Goal: Information Seeking & Learning: Check status

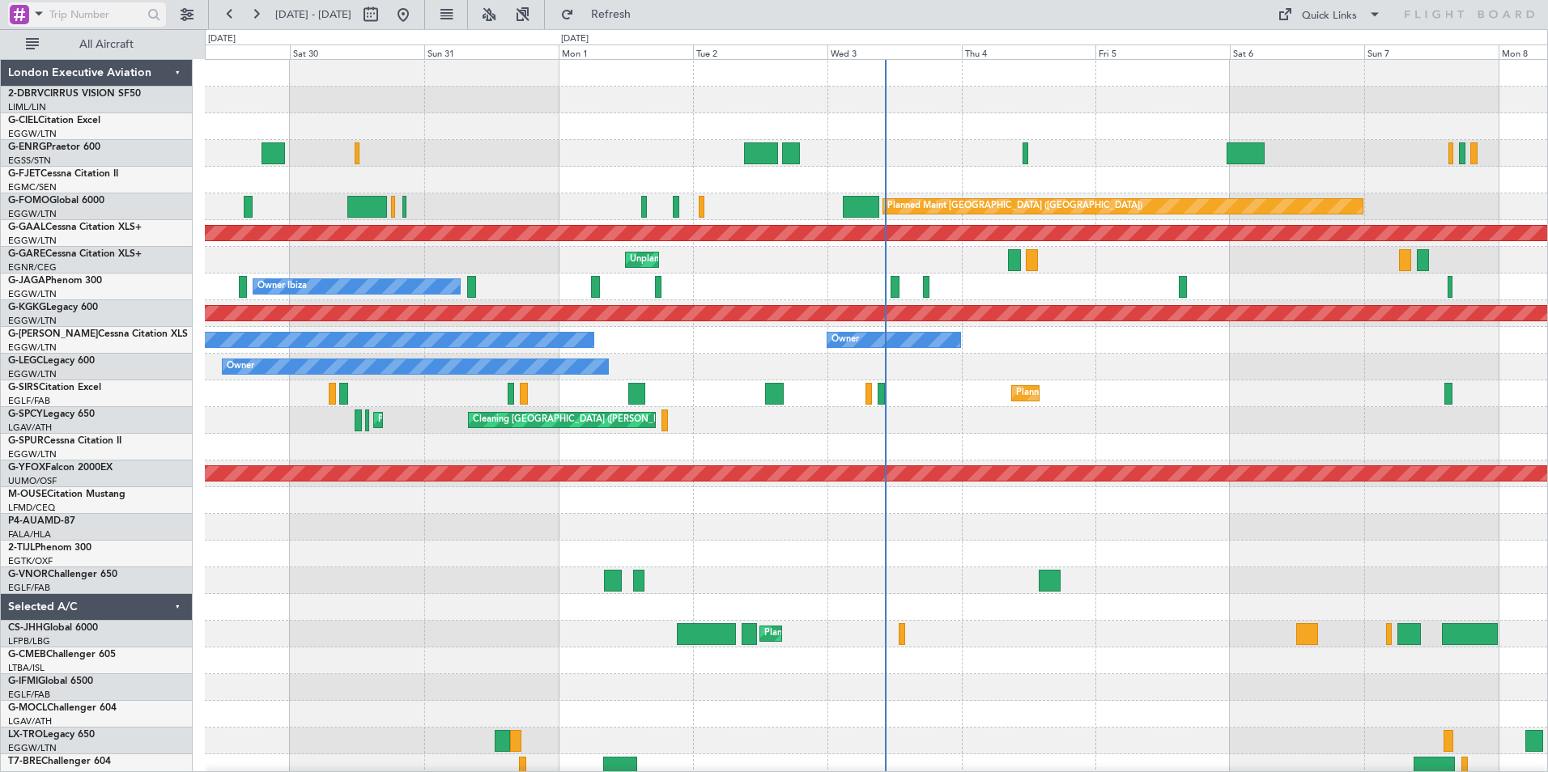
click at [42, 15] on span at bounding box center [38, 13] width 19 height 20
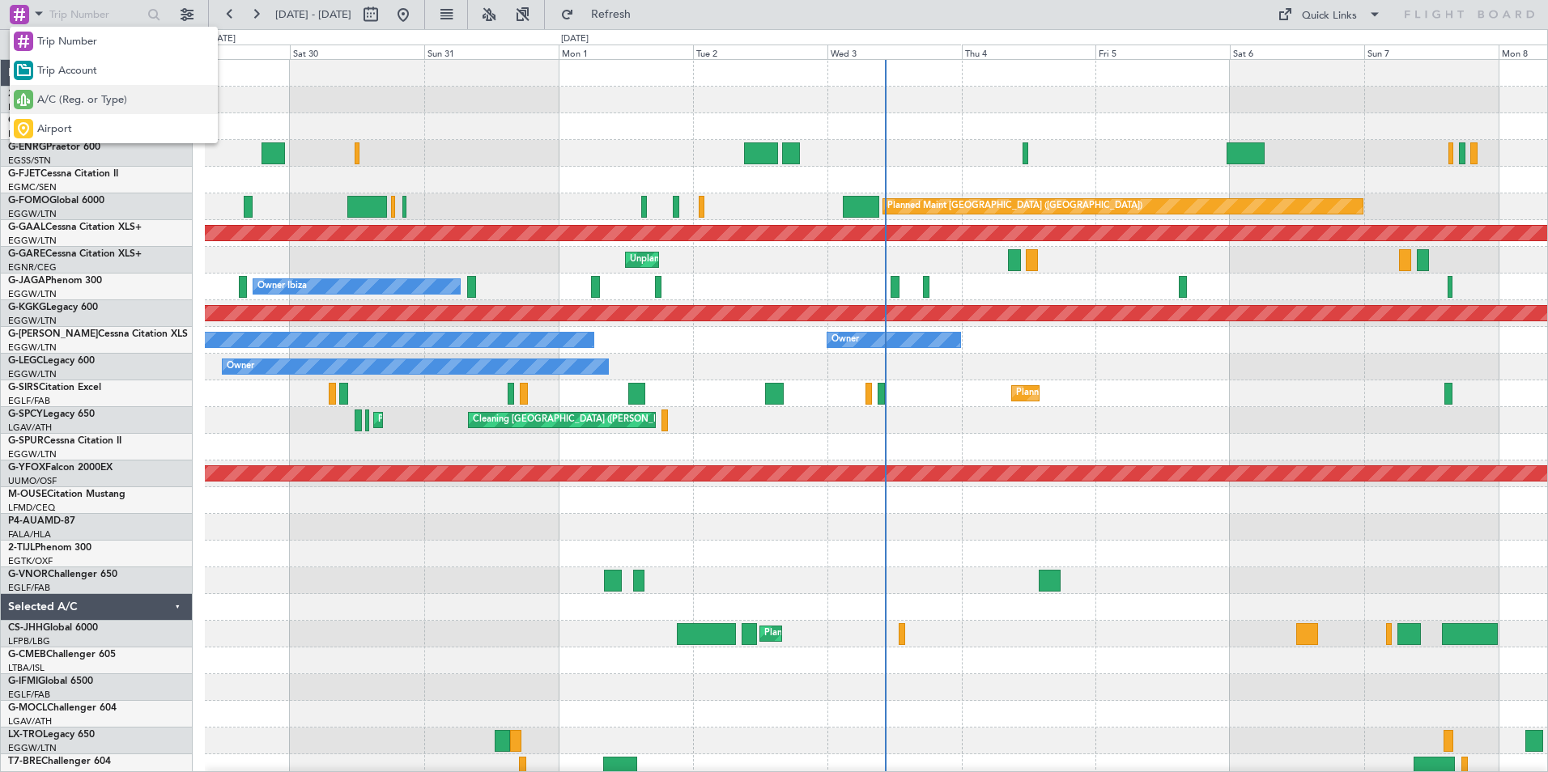
click at [62, 99] on span "A/C (Reg. or Type)" at bounding box center [82, 100] width 90 height 16
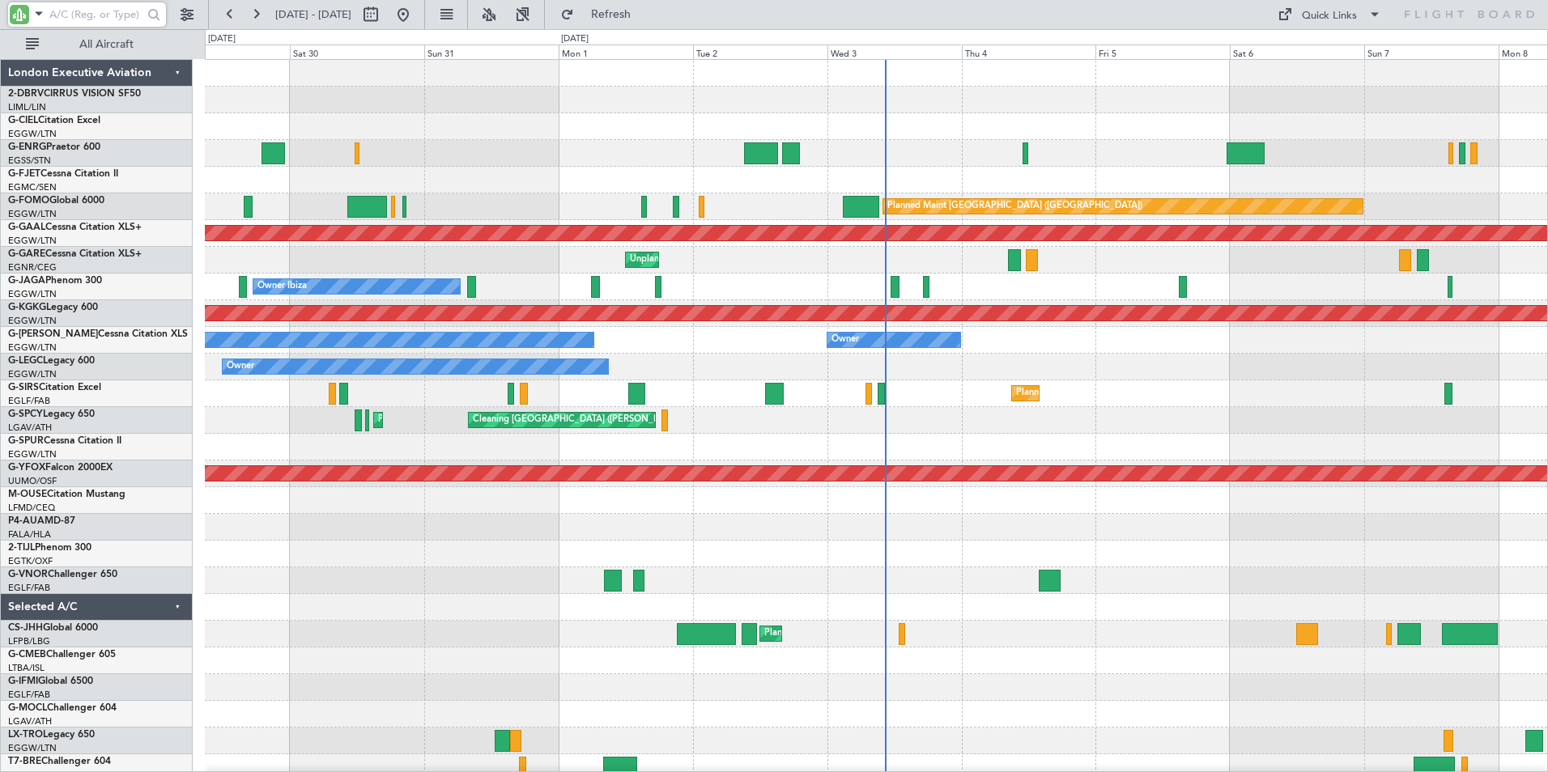
click at [77, 18] on input "text" at bounding box center [95, 14] width 93 height 24
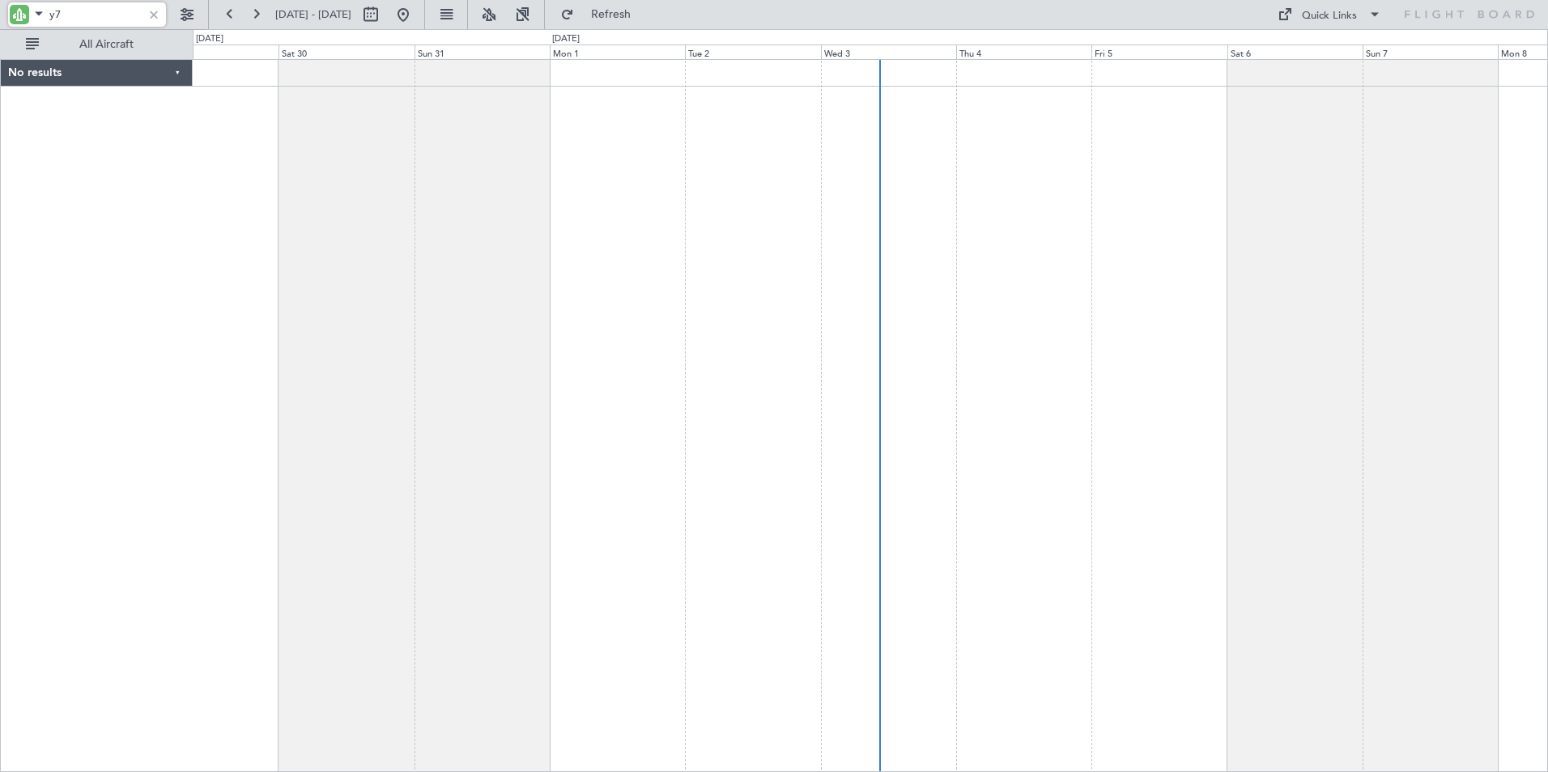
type input "y"
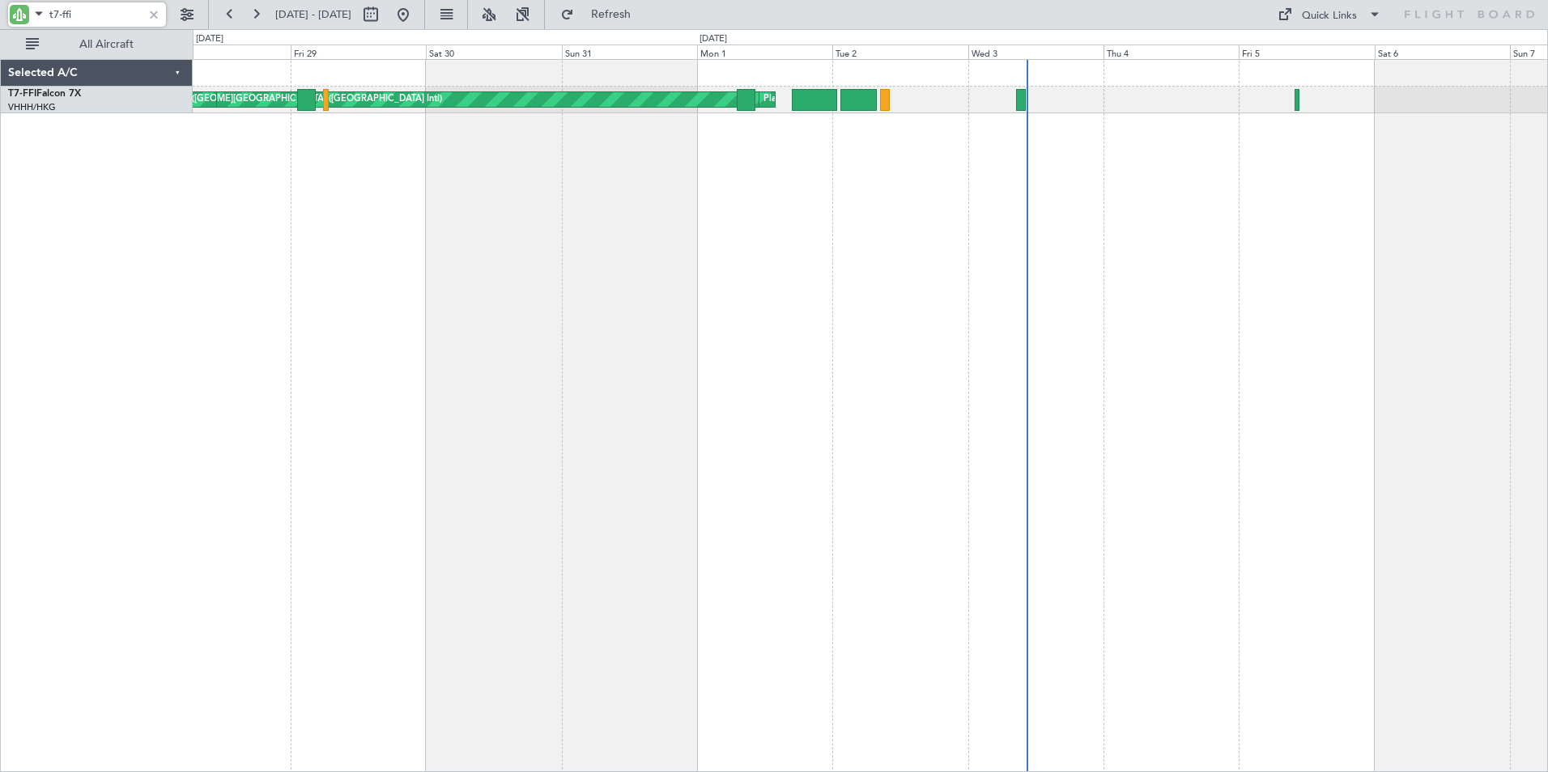
click at [559, 247] on div "[PERSON_NAME][GEOGRAPHIC_DATA] ([GEOGRAPHIC_DATA] Intl) Planned Maint [GEOGRAPH…" at bounding box center [870, 415] width 1355 height 713
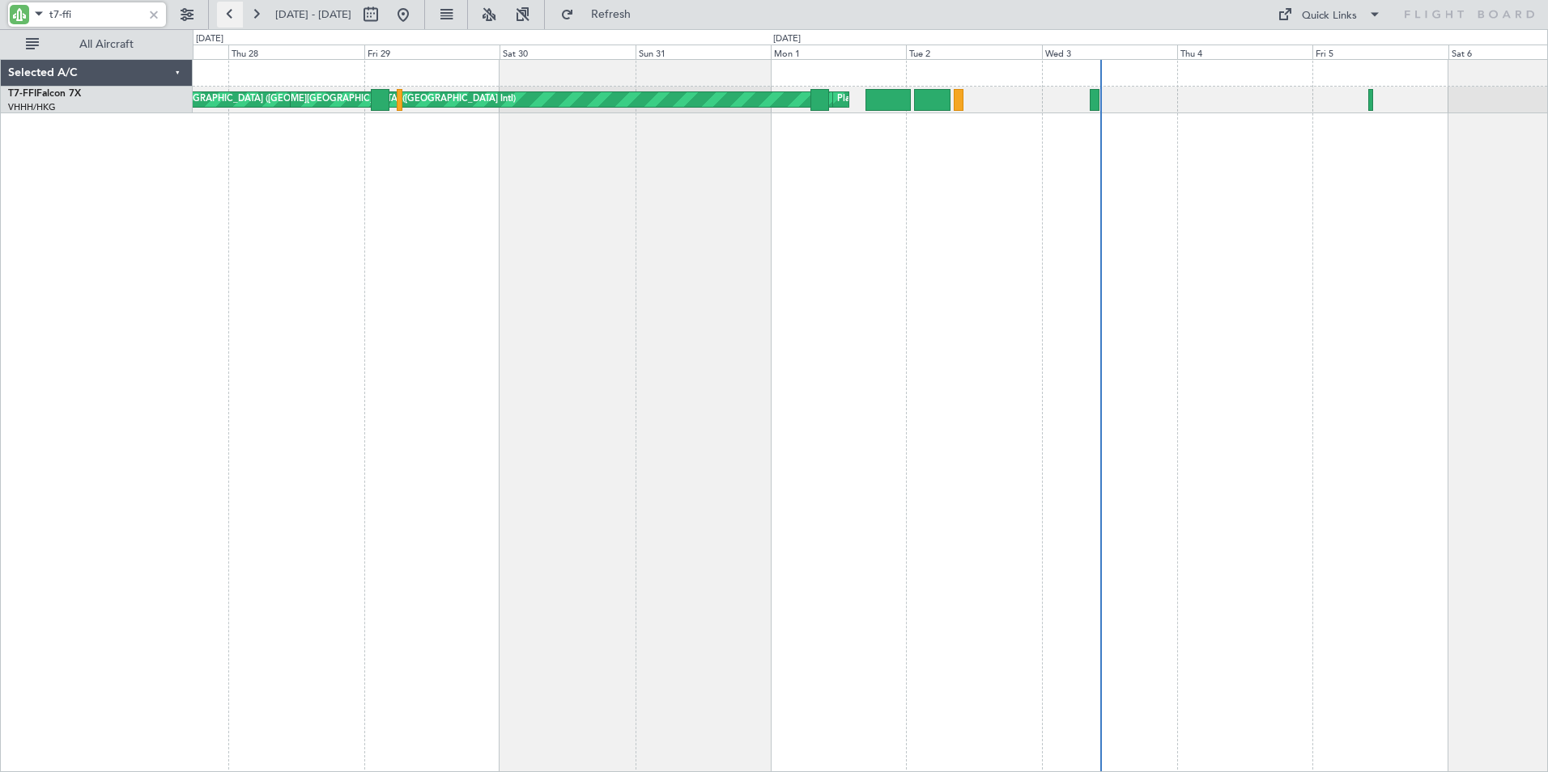
click at [232, 10] on button at bounding box center [230, 15] width 26 height 26
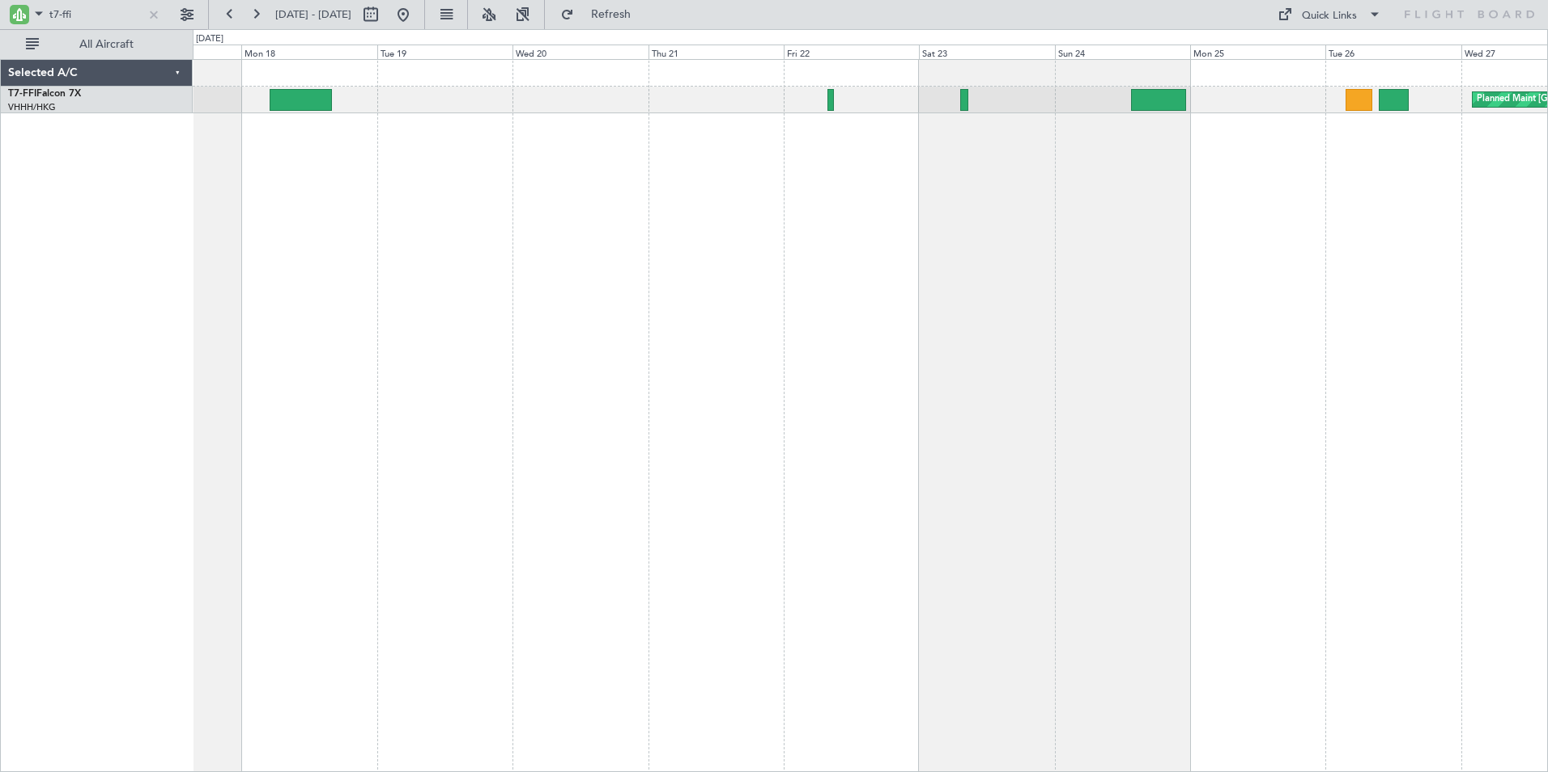
click at [486, 204] on div "Planned Maint [GEOGRAPHIC_DATA] ([GEOGRAPHIC_DATA] Intl) [PERSON_NAME][GEOGRAPH…" at bounding box center [870, 415] width 1355 height 713
click at [229, 11] on button at bounding box center [230, 15] width 26 height 26
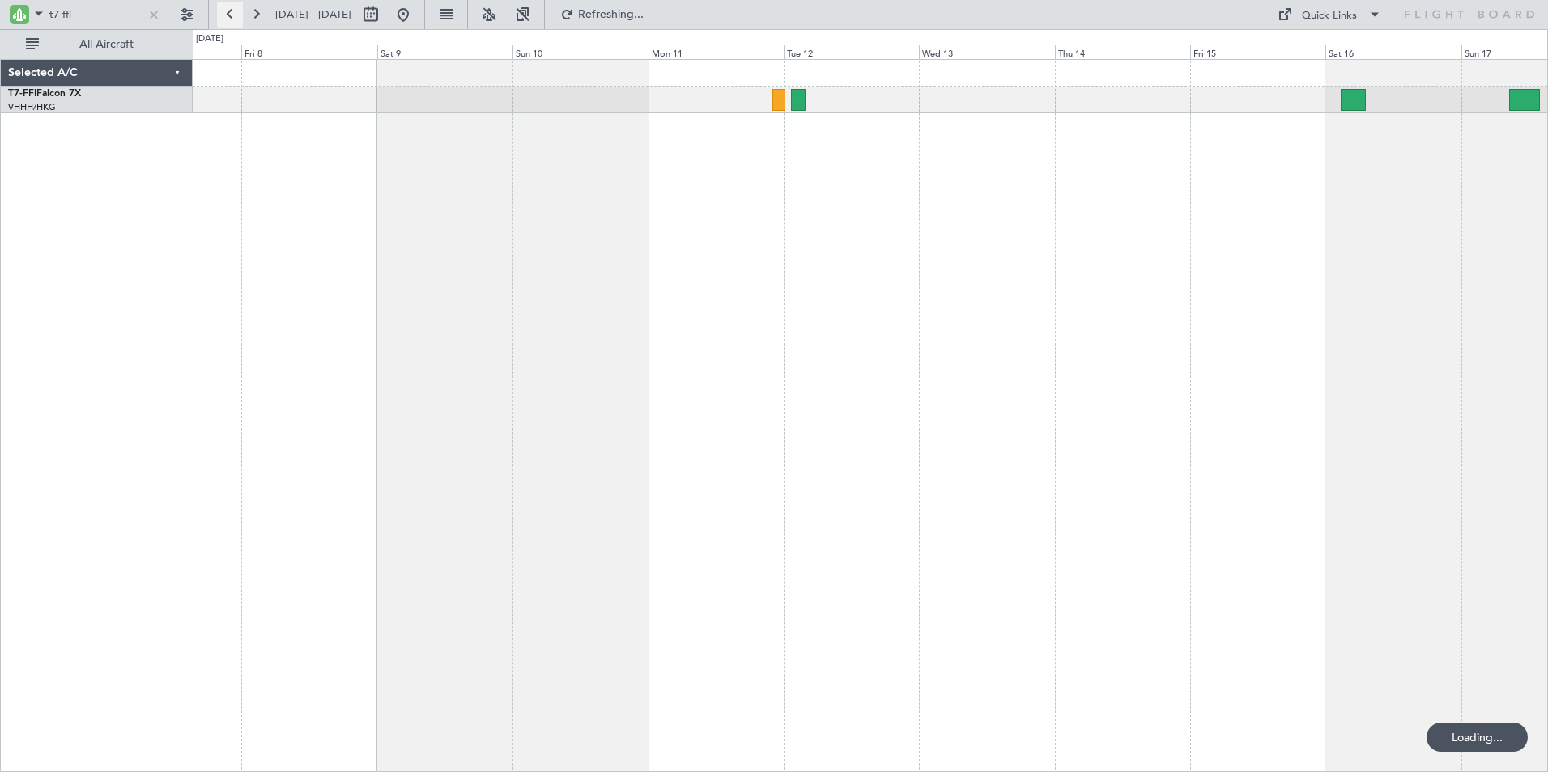
click at [229, 11] on button at bounding box center [230, 15] width 26 height 26
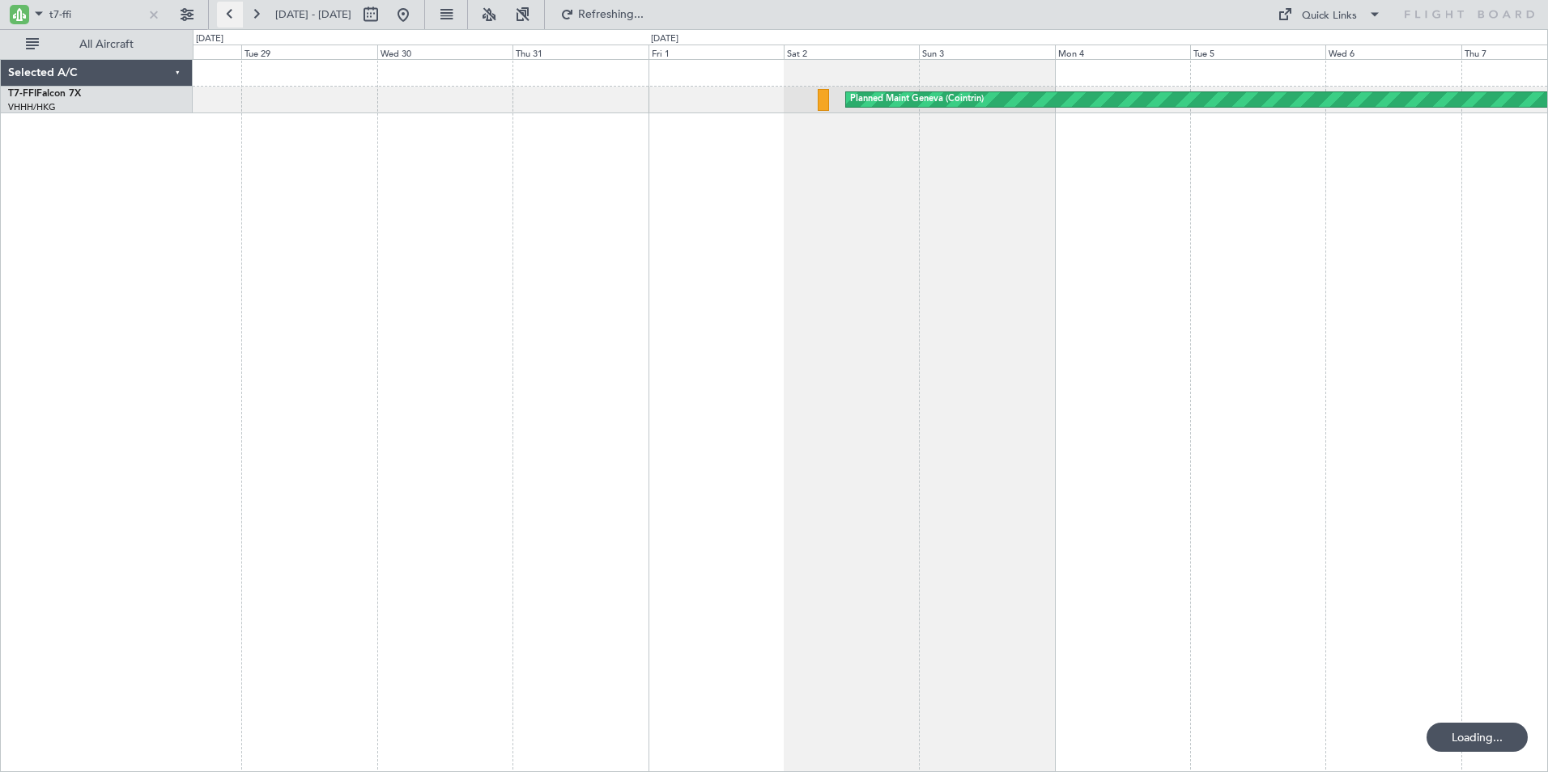
click at [229, 11] on button at bounding box center [230, 15] width 26 height 26
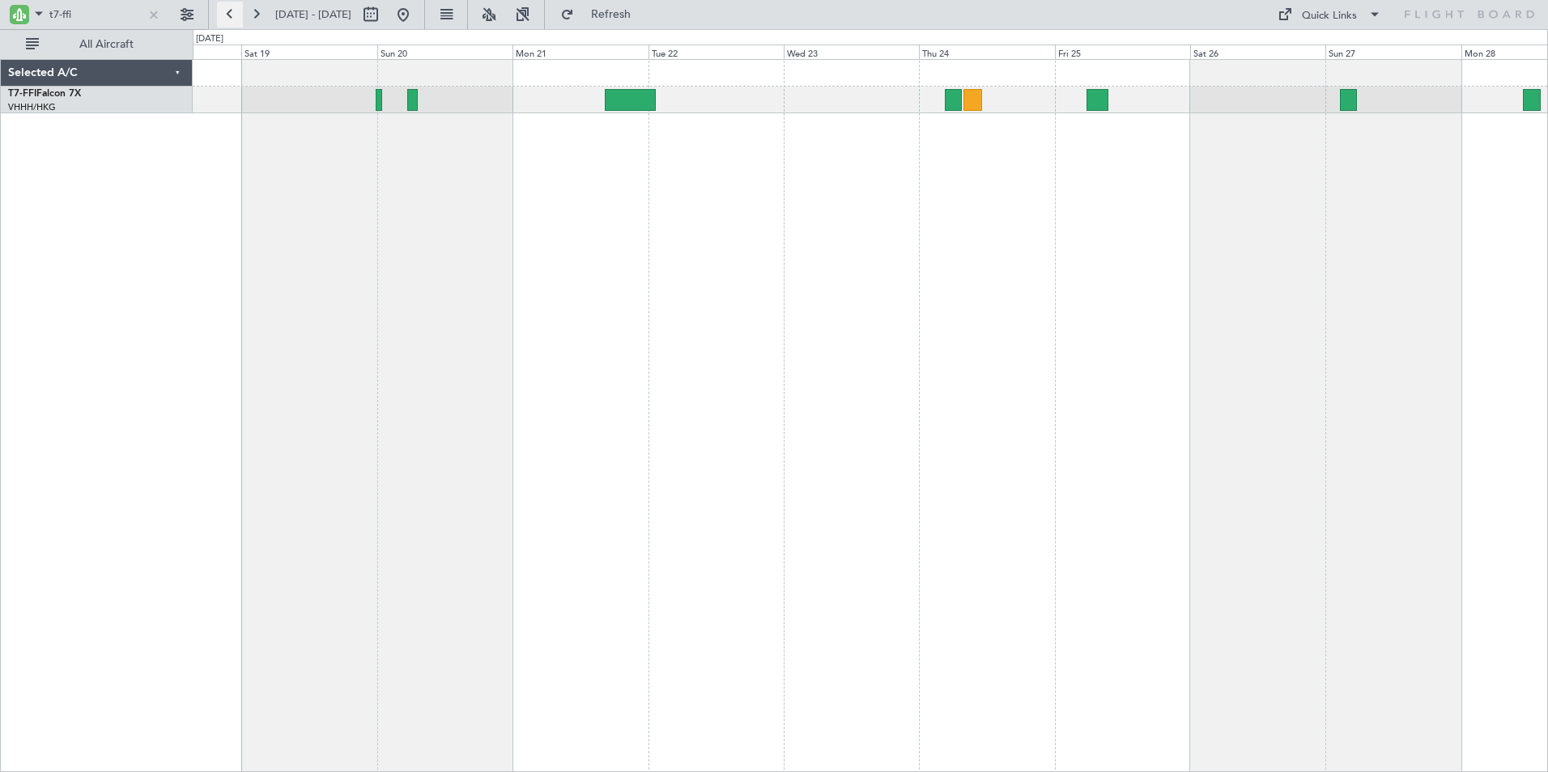
click at [229, 11] on button at bounding box center [230, 15] width 26 height 26
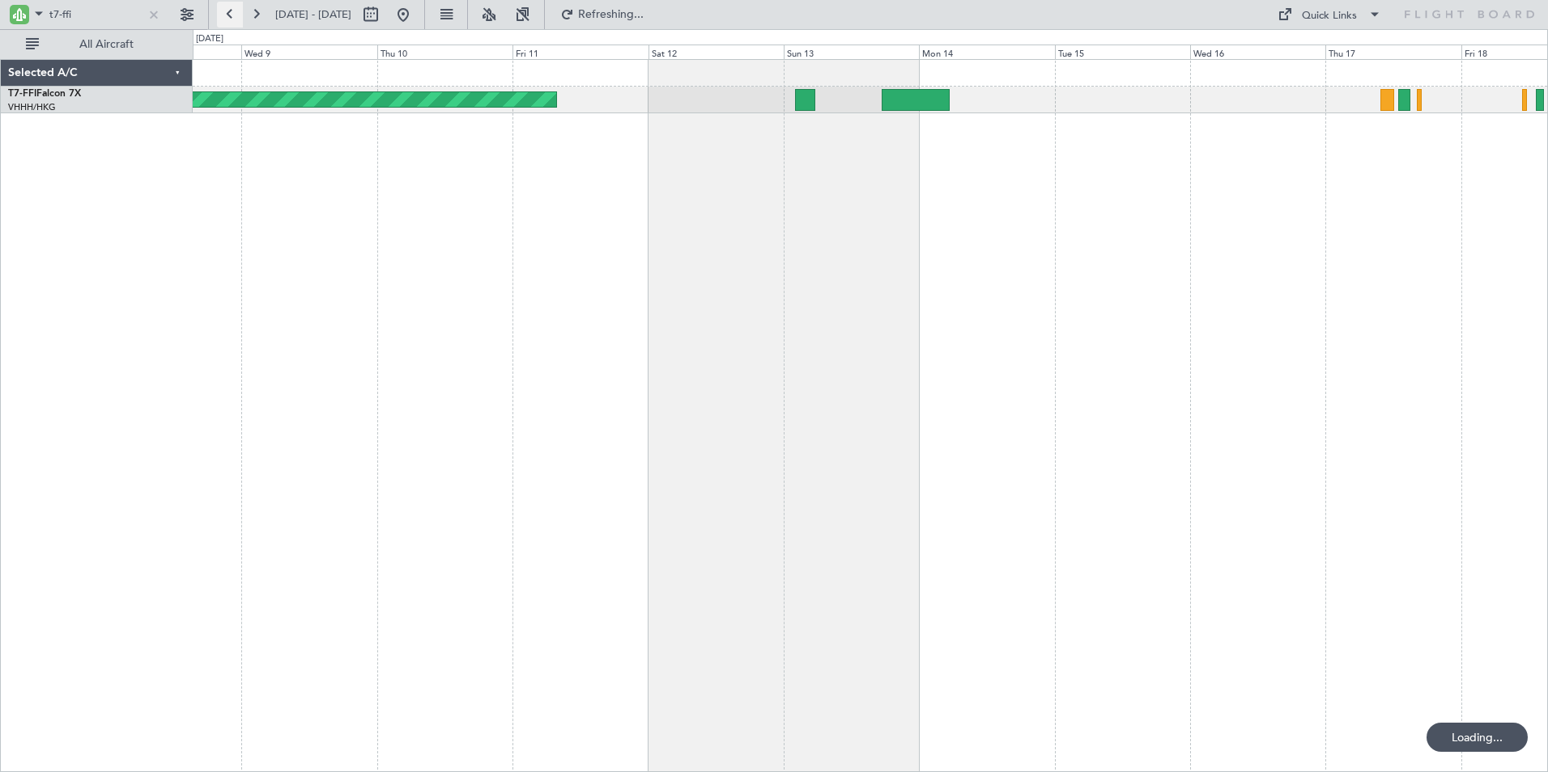
click at [229, 11] on button at bounding box center [230, 15] width 26 height 26
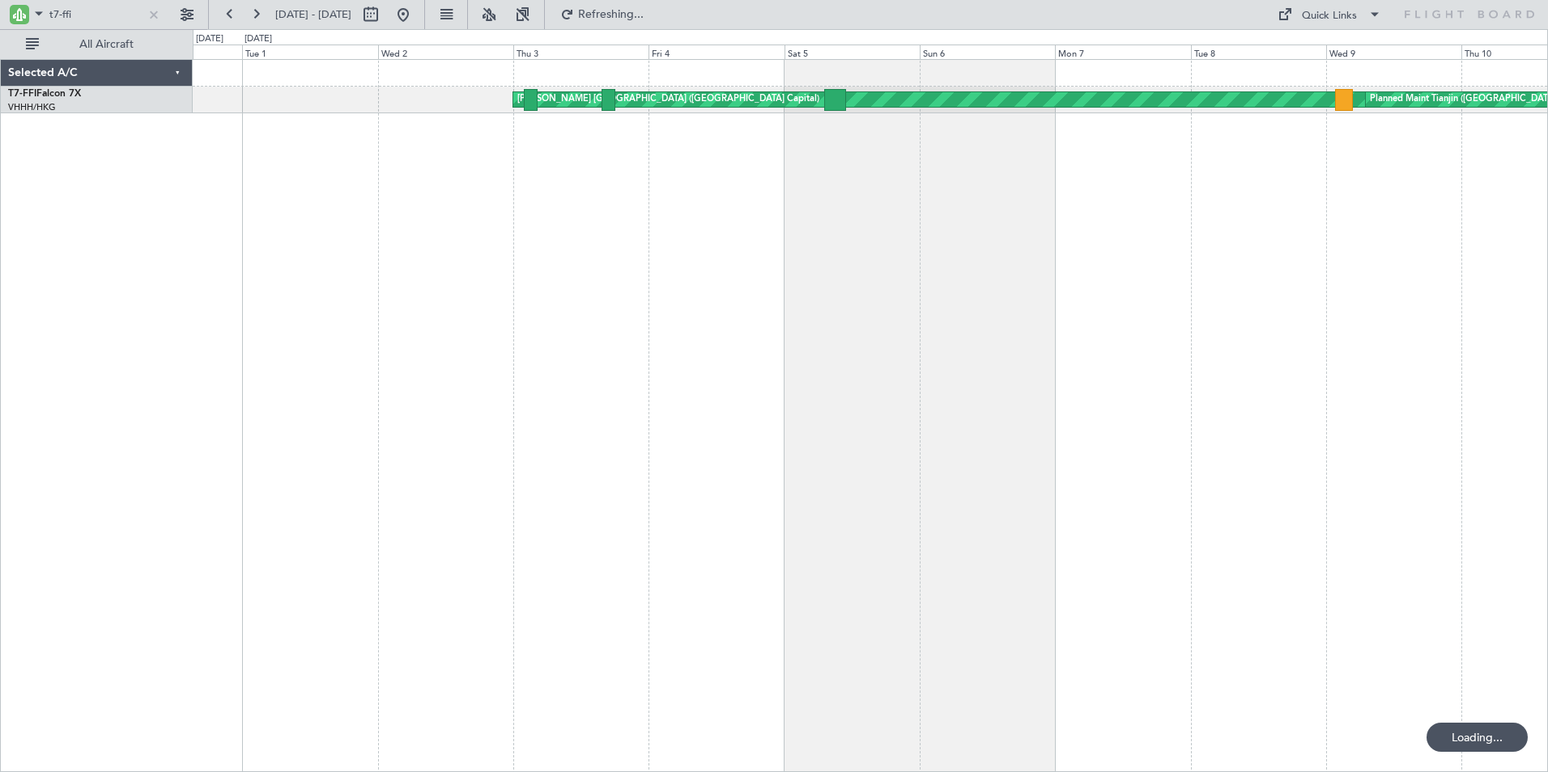
click at [772, 231] on div "[PERSON_NAME] [GEOGRAPHIC_DATA] ([GEOGRAPHIC_DATA] Capital) Planned Maint Tianj…" at bounding box center [870, 415] width 1355 height 713
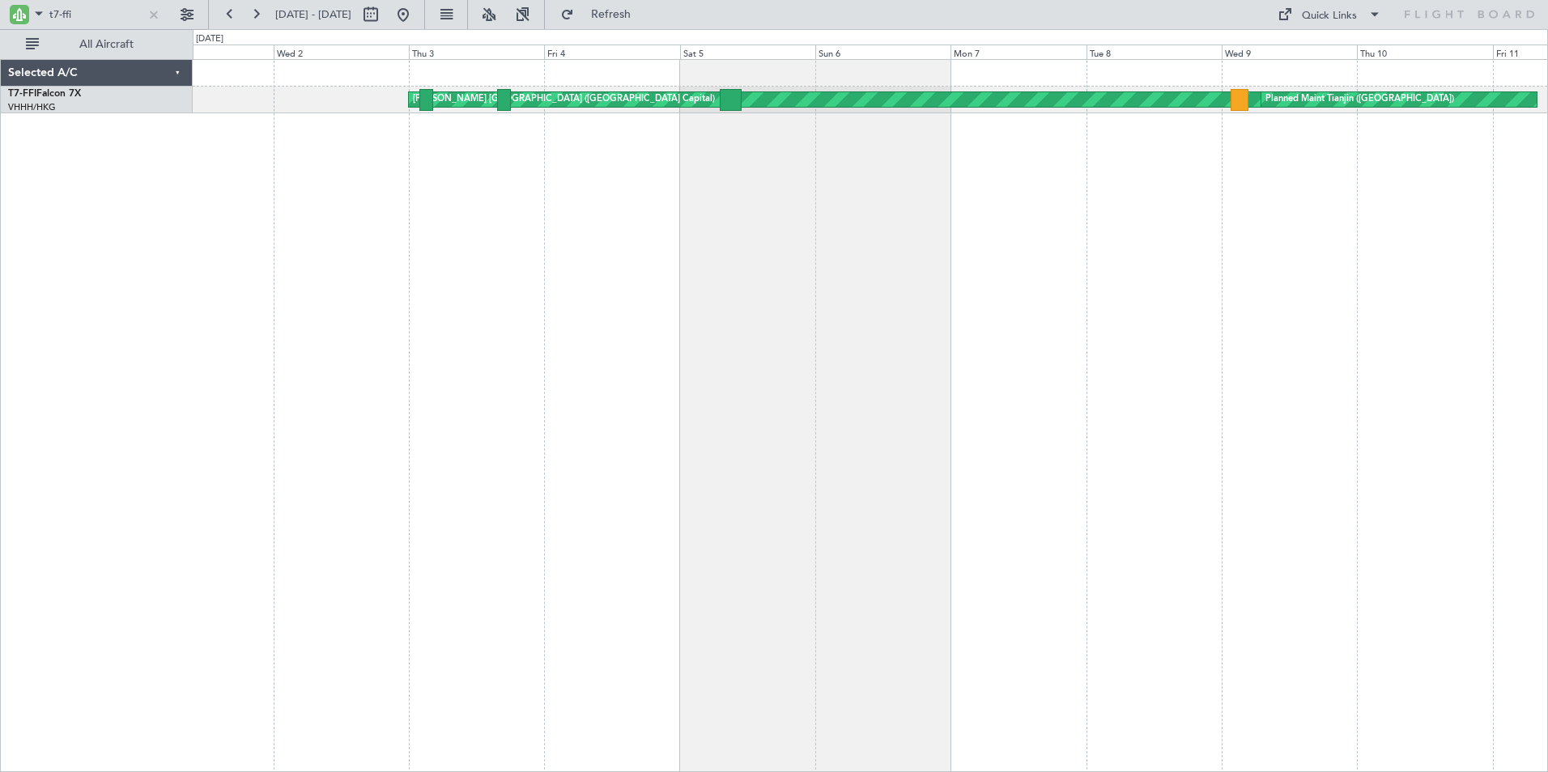
click at [841, 231] on div "[PERSON_NAME] [GEOGRAPHIC_DATA] ([GEOGRAPHIC_DATA] Capital) Planned Maint Tianj…" at bounding box center [870, 415] width 1355 height 713
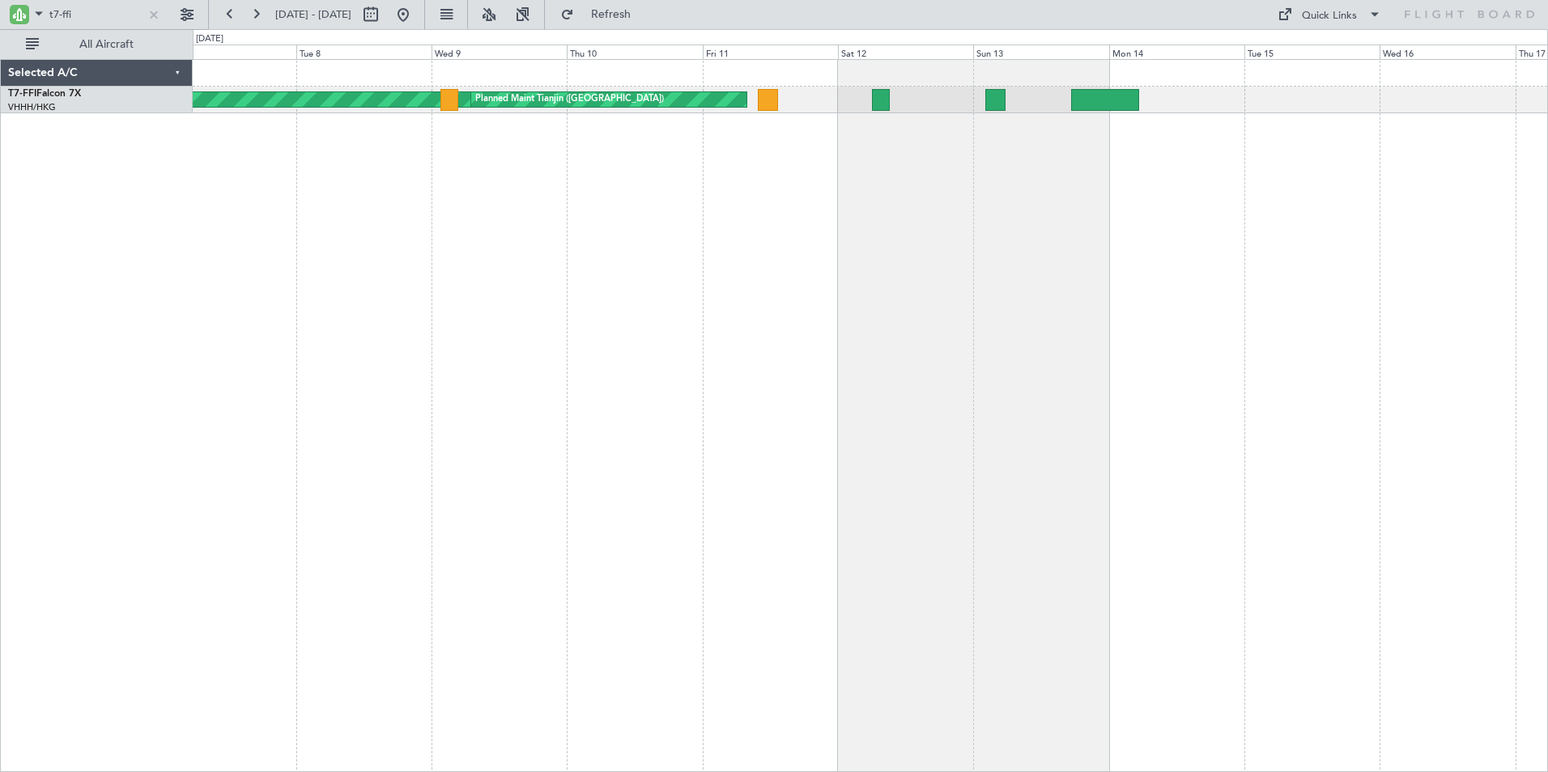
click at [687, 213] on div "[PERSON_NAME] [GEOGRAPHIC_DATA] ([GEOGRAPHIC_DATA] Capital) Planned Maint Tianj…" at bounding box center [870, 415] width 1355 height 713
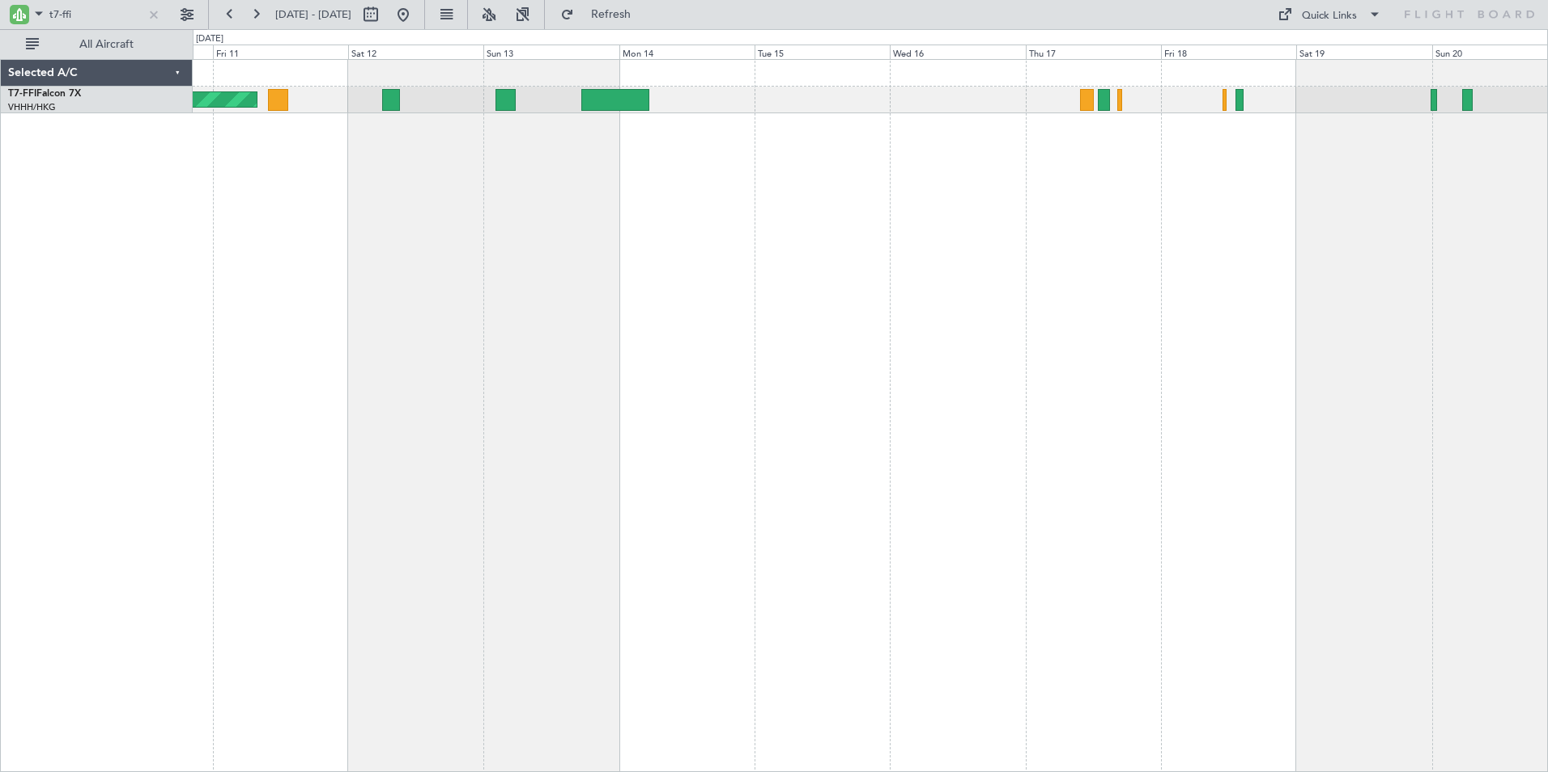
click at [829, 160] on div "[PERSON_NAME] [GEOGRAPHIC_DATA] ([GEOGRAPHIC_DATA] Capital) Planned Maint Tianj…" at bounding box center [870, 415] width 1355 height 713
click at [1244, 138] on div "[PERSON_NAME] [GEOGRAPHIC_DATA] ([GEOGRAPHIC_DATA] Capital) Planned Maint Tianj…" at bounding box center [870, 415] width 1355 height 713
drag, startPoint x: 75, startPoint y: 20, endPoint x: 23, endPoint y: 16, distance: 52.8
click at [23, 16] on div "t7-ffi" at bounding box center [87, 14] width 158 height 24
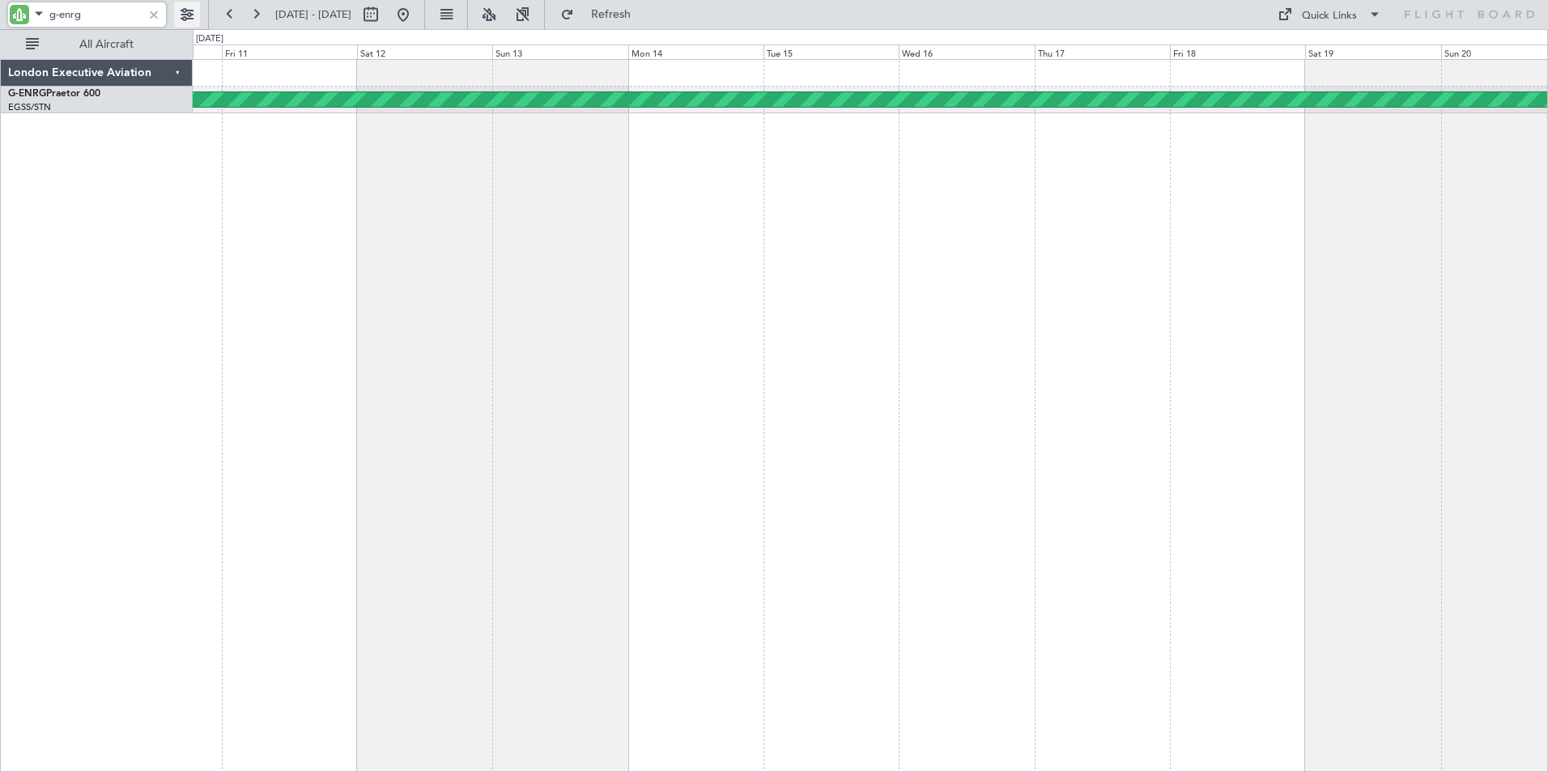
type input "g-enrg"
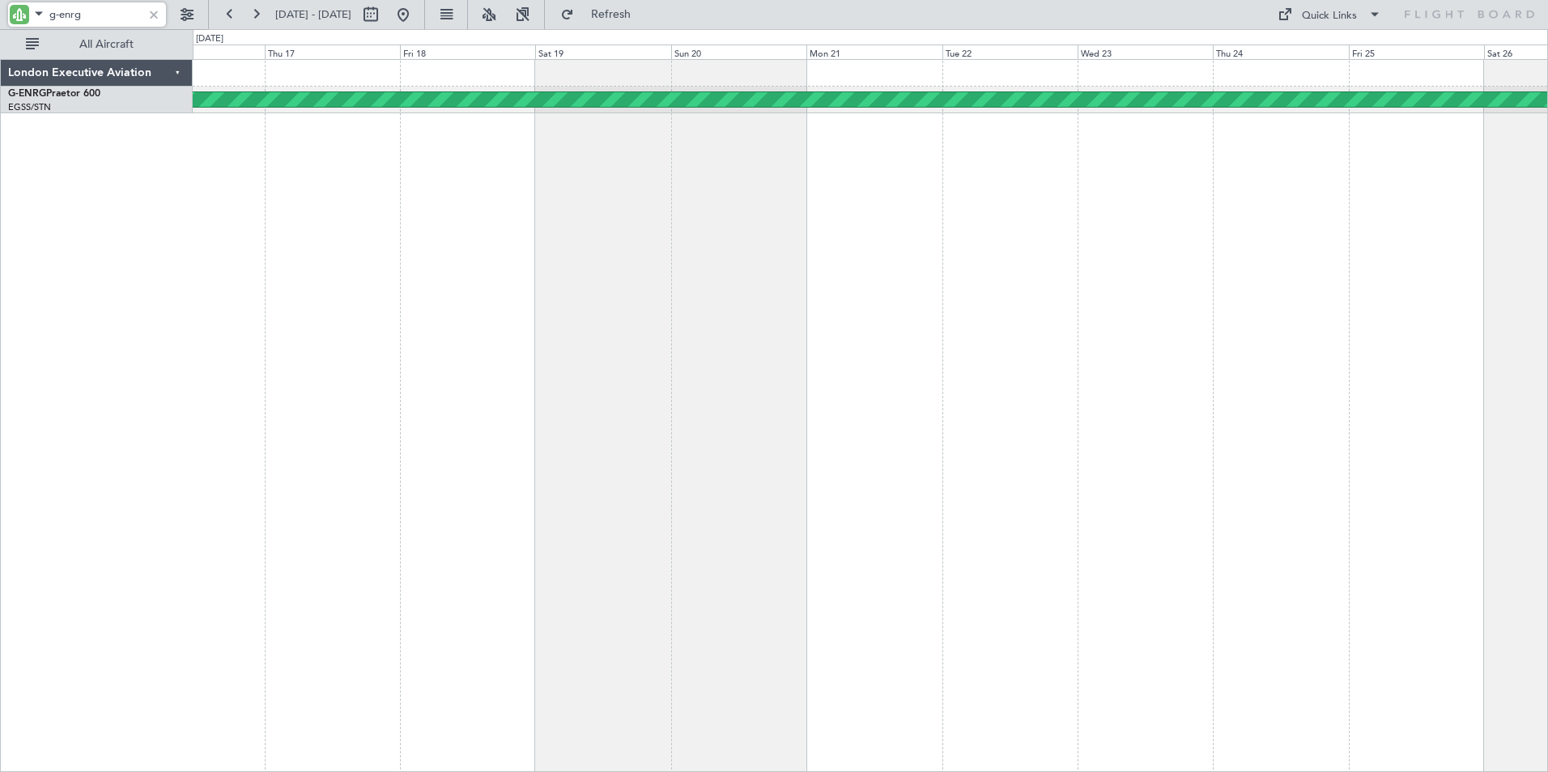
click at [195, 188] on div "AOG Maint Paris ([GEOGRAPHIC_DATA])" at bounding box center [870, 415] width 1355 height 713
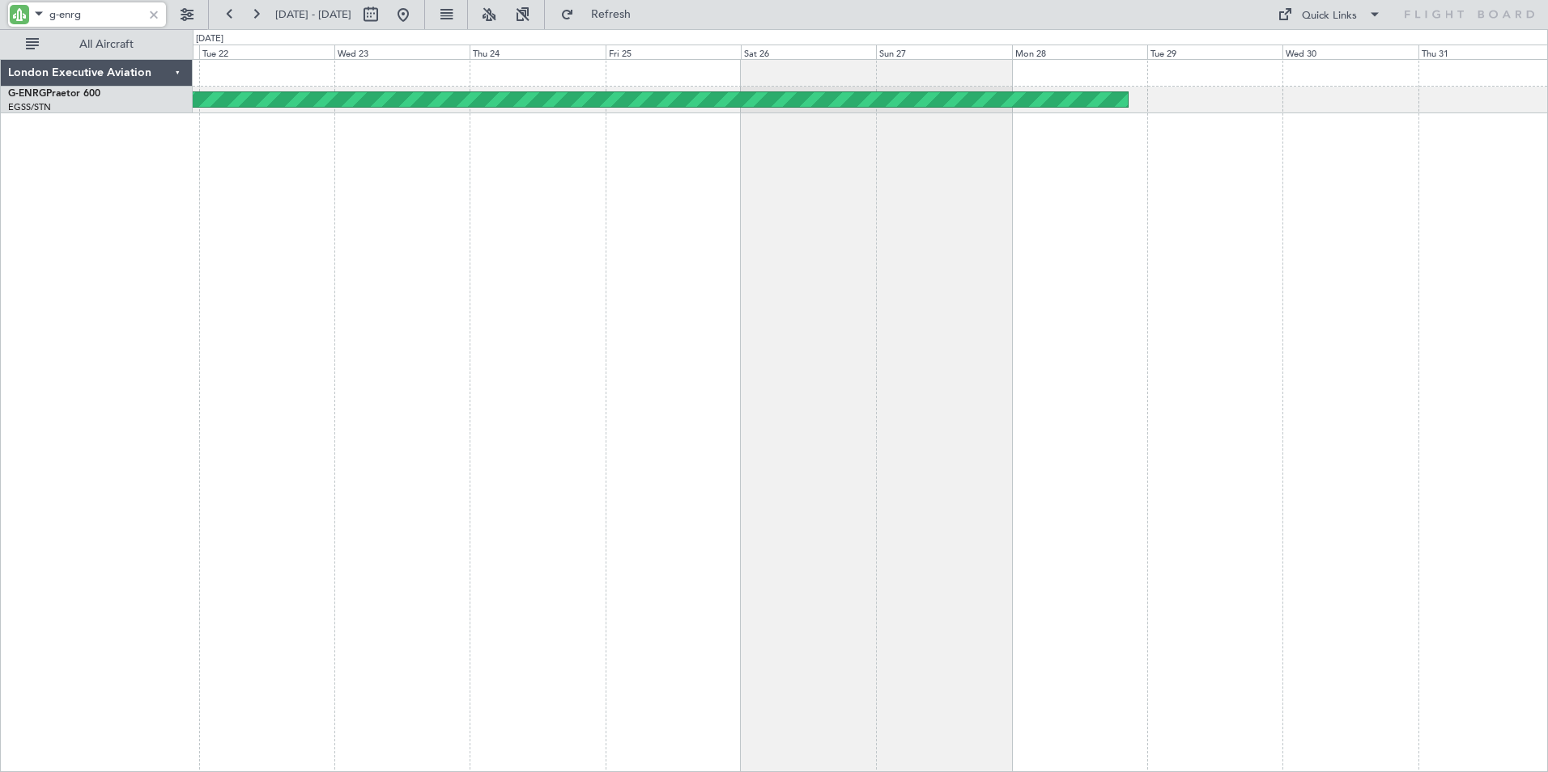
click at [247, 211] on div "AOG Maint Paris ([GEOGRAPHIC_DATA])" at bounding box center [870, 415] width 1355 height 713
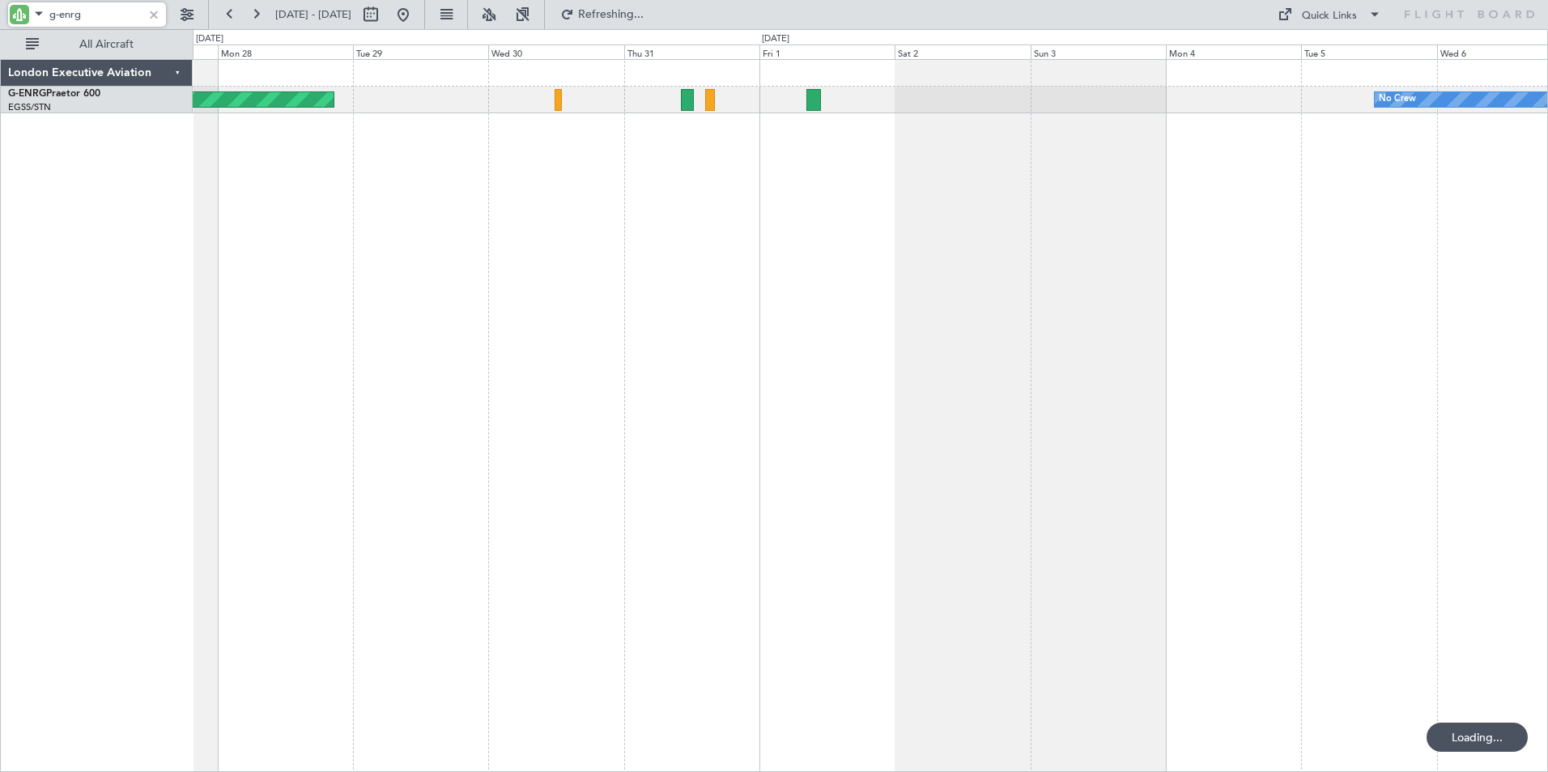
click at [292, 221] on div "AOG Maint Paris ([GEOGRAPHIC_DATA]) No Crew" at bounding box center [870, 415] width 1355 height 713
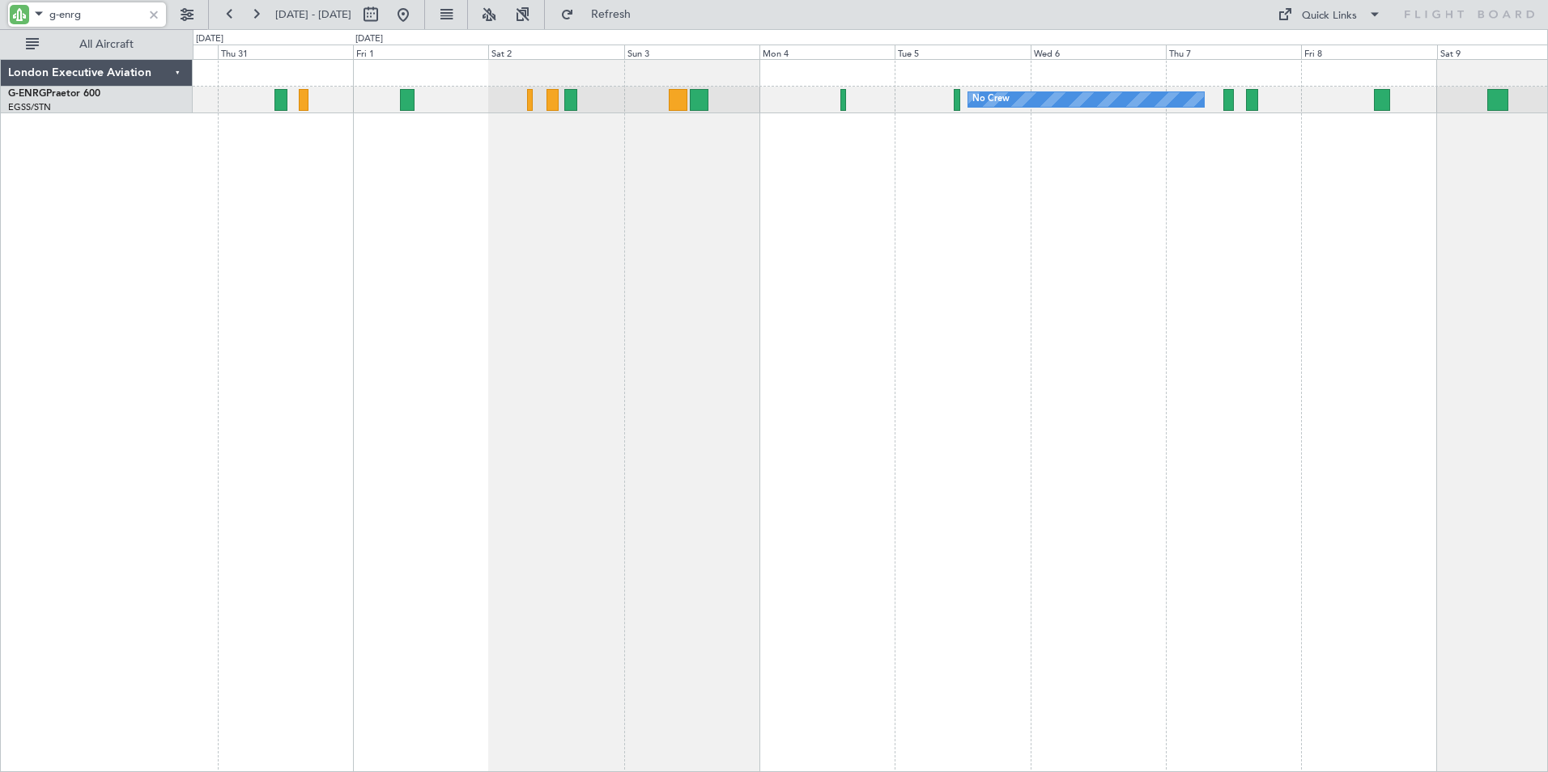
click at [460, 232] on div "No Crew Planned Maint [GEOGRAPHIC_DATA] ([GEOGRAPHIC_DATA]) AOG Maint [GEOGRAPH…" at bounding box center [870, 415] width 1355 height 713
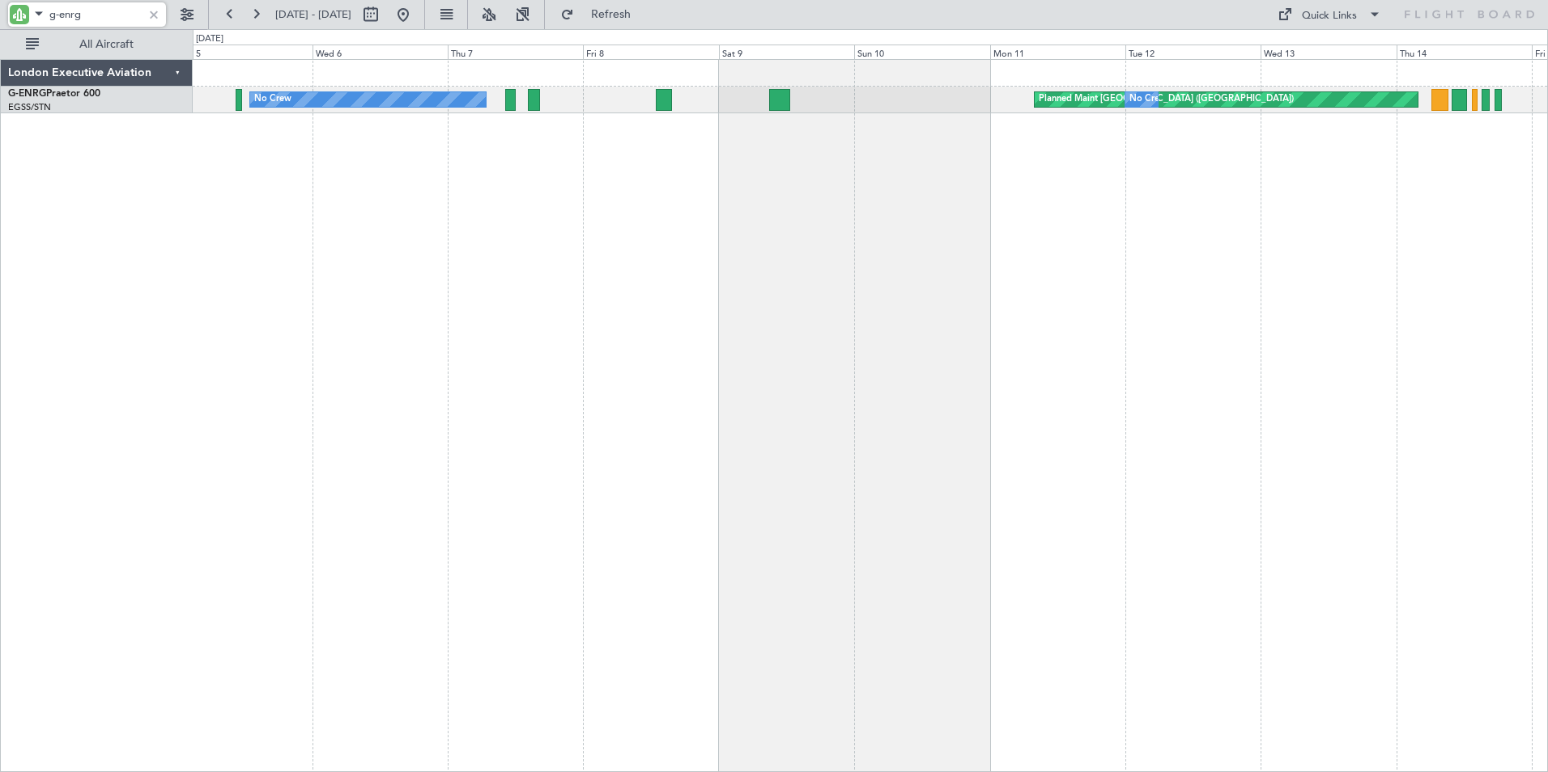
click at [665, 252] on div "No Crew Planned Maint [GEOGRAPHIC_DATA] ([GEOGRAPHIC_DATA]) No Crew Owner" at bounding box center [870, 415] width 1355 height 713
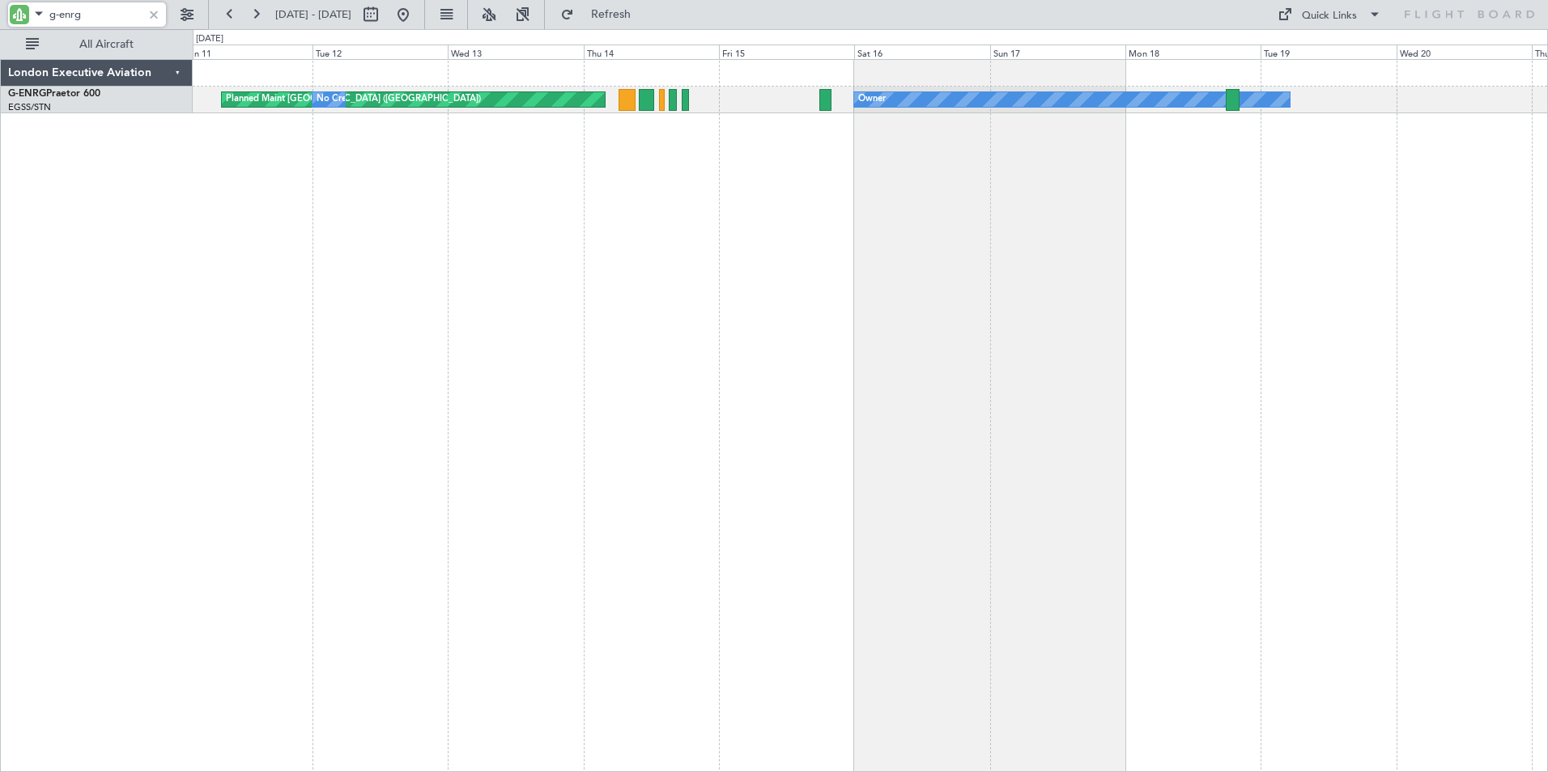
click at [570, 311] on div "Planned Maint [GEOGRAPHIC_DATA] ([GEOGRAPHIC_DATA]) No Crew Owner" at bounding box center [870, 415] width 1355 height 713
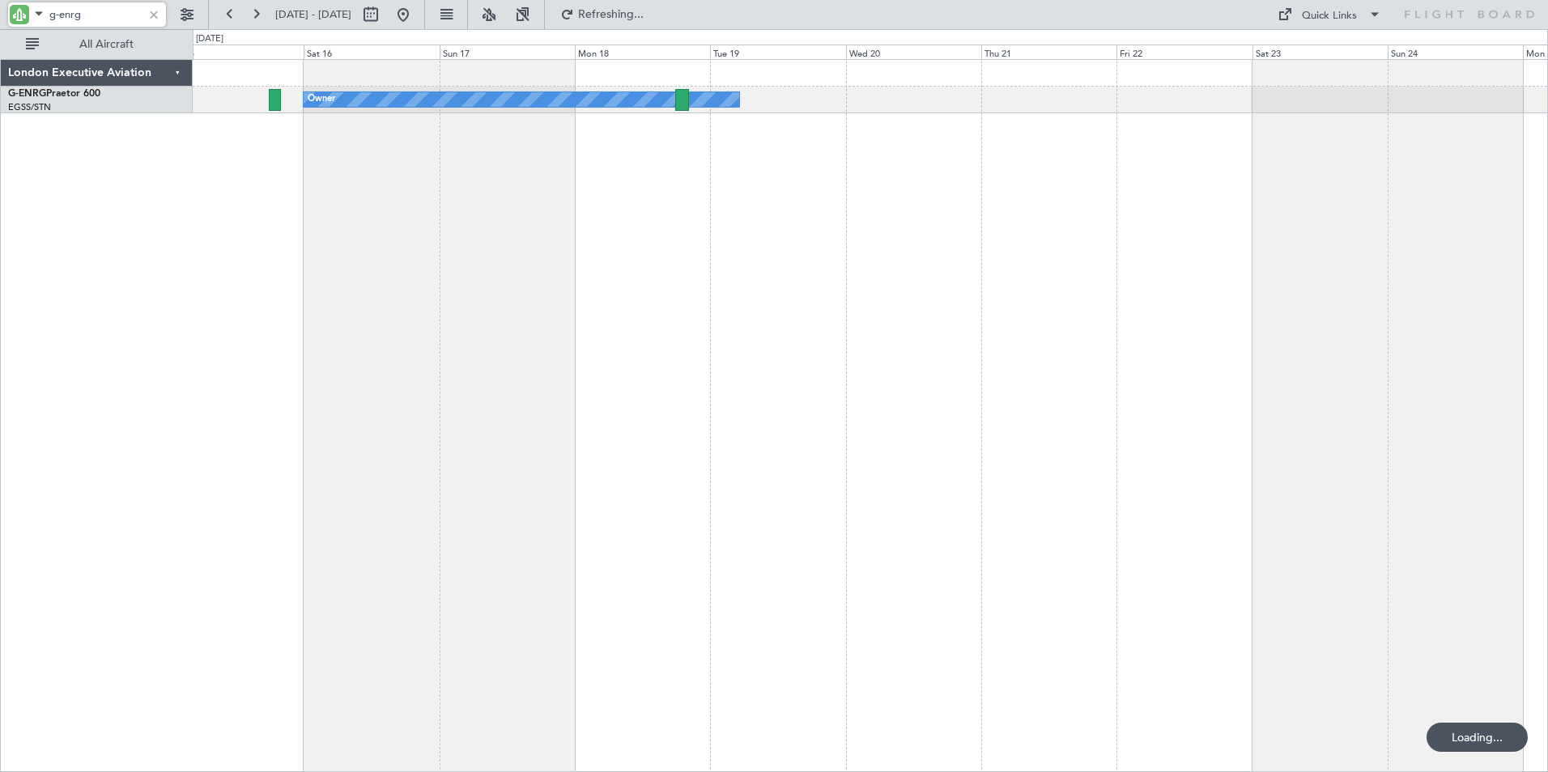
click at [689, 268] on div "Owner Planned Maint [GEOGRAPHIC_DATA] ([GEOGRAPHIC_DATA])" at bounding box center [870, 415] width 1355 height 713
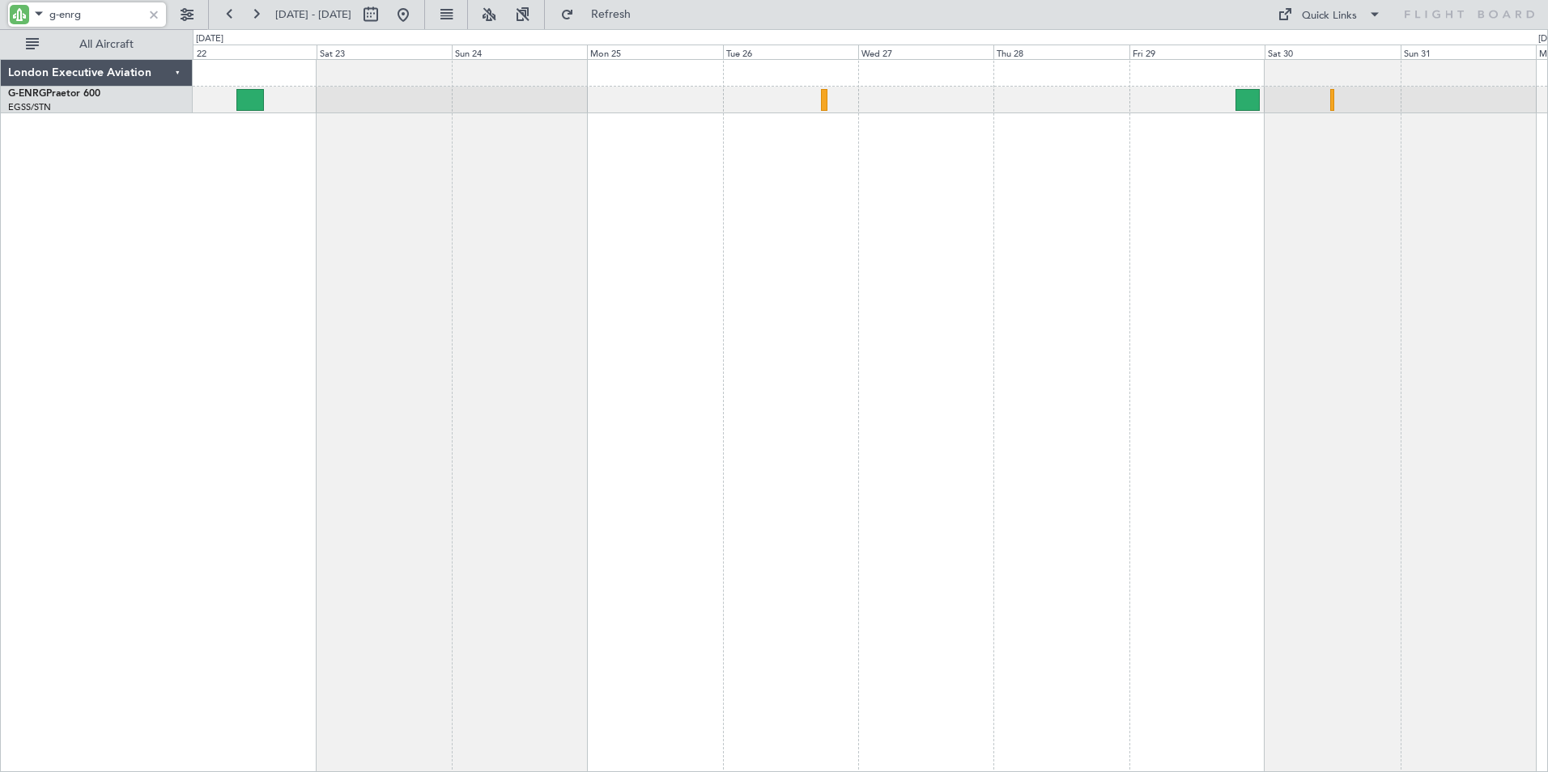
click at [362, 419] on div at bounding box center [870, 415] width 1355 height 713
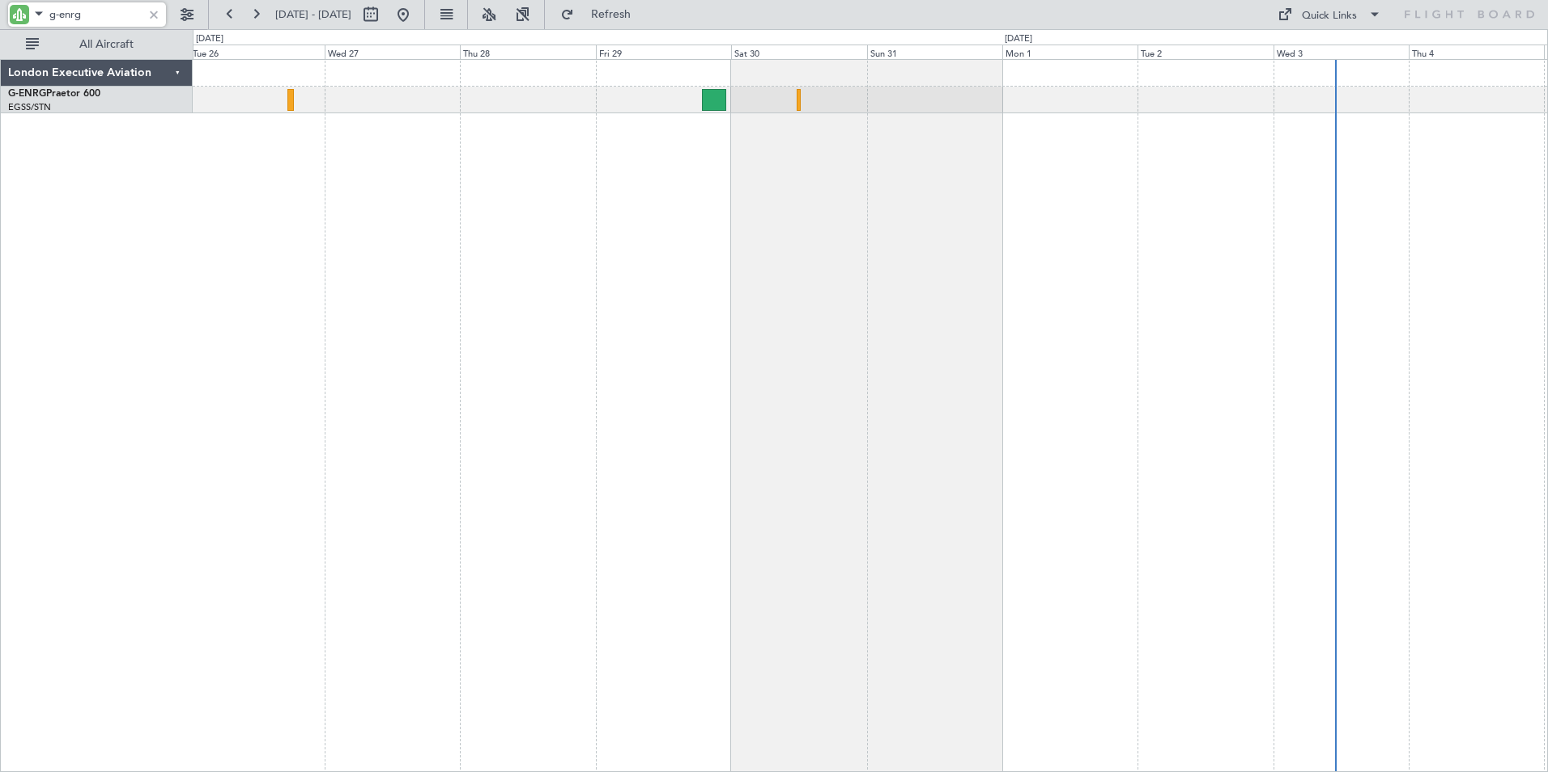
click at [510, 359] on div at bounding box center [870, 415] width 1355 height 713
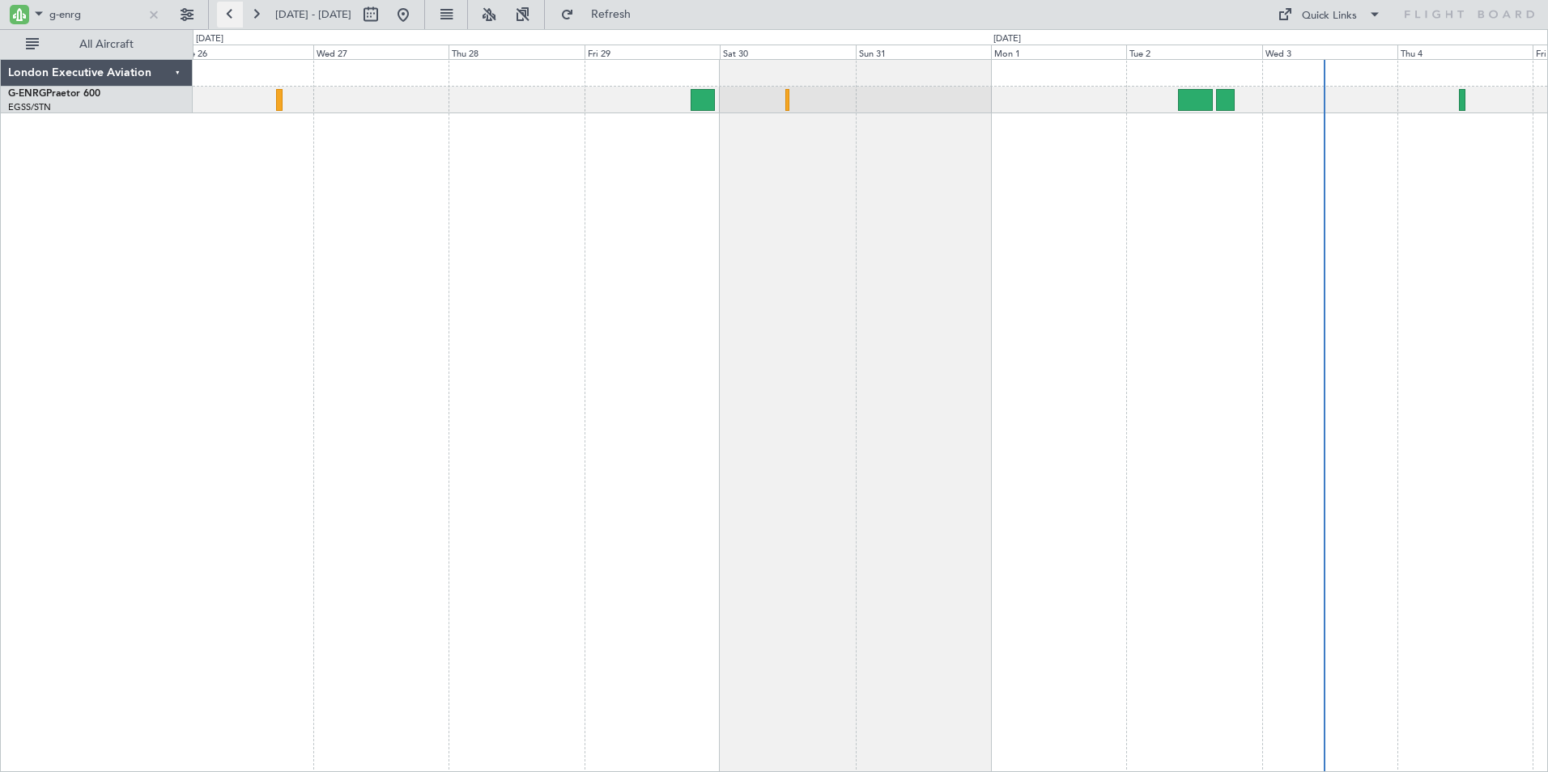
click at [227, 13] on button at bounding box center [230, 15] width 26 height 26
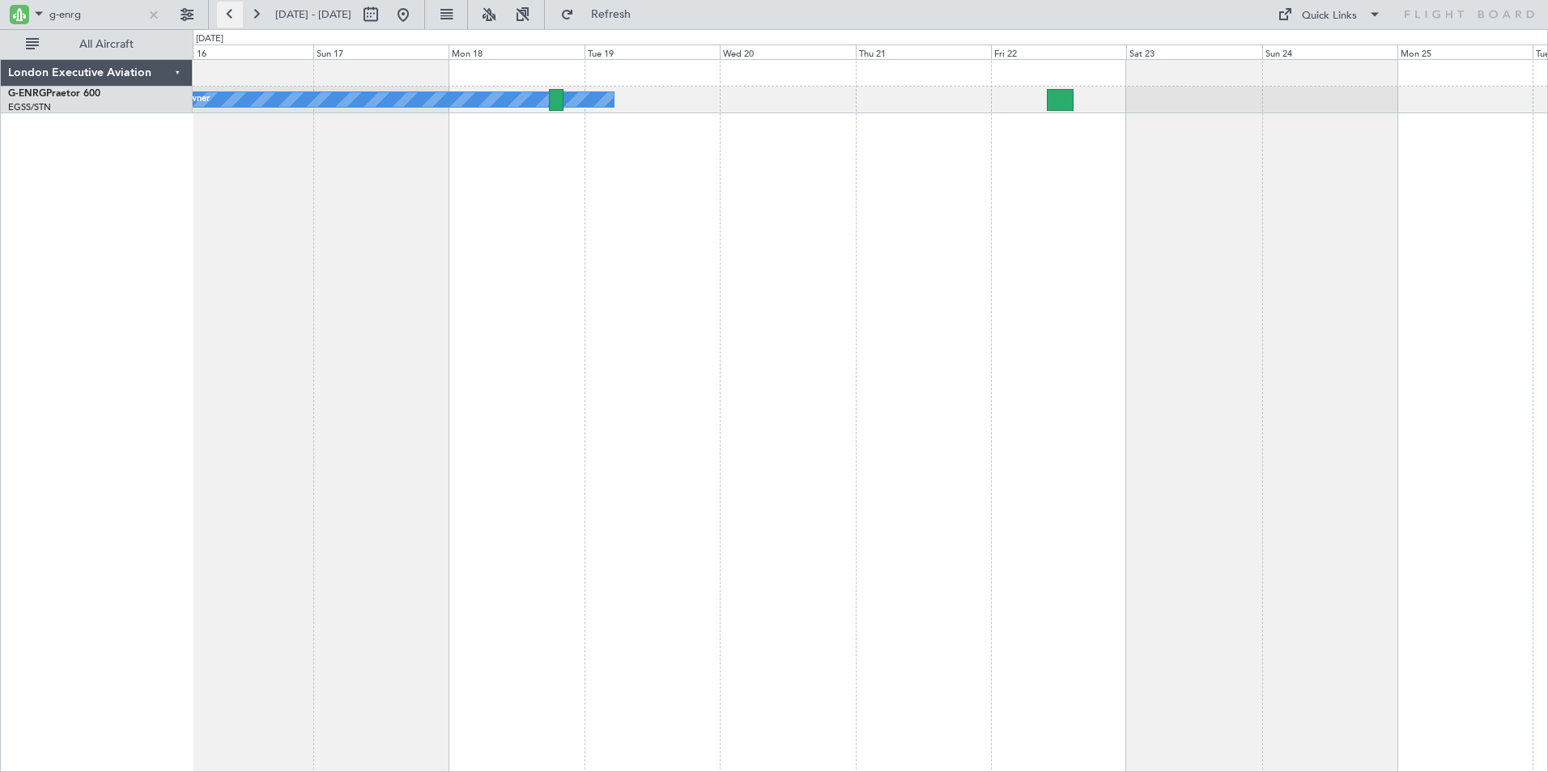
click at [231, 13] on button at bounding box center [230, 15] width 26 height 26
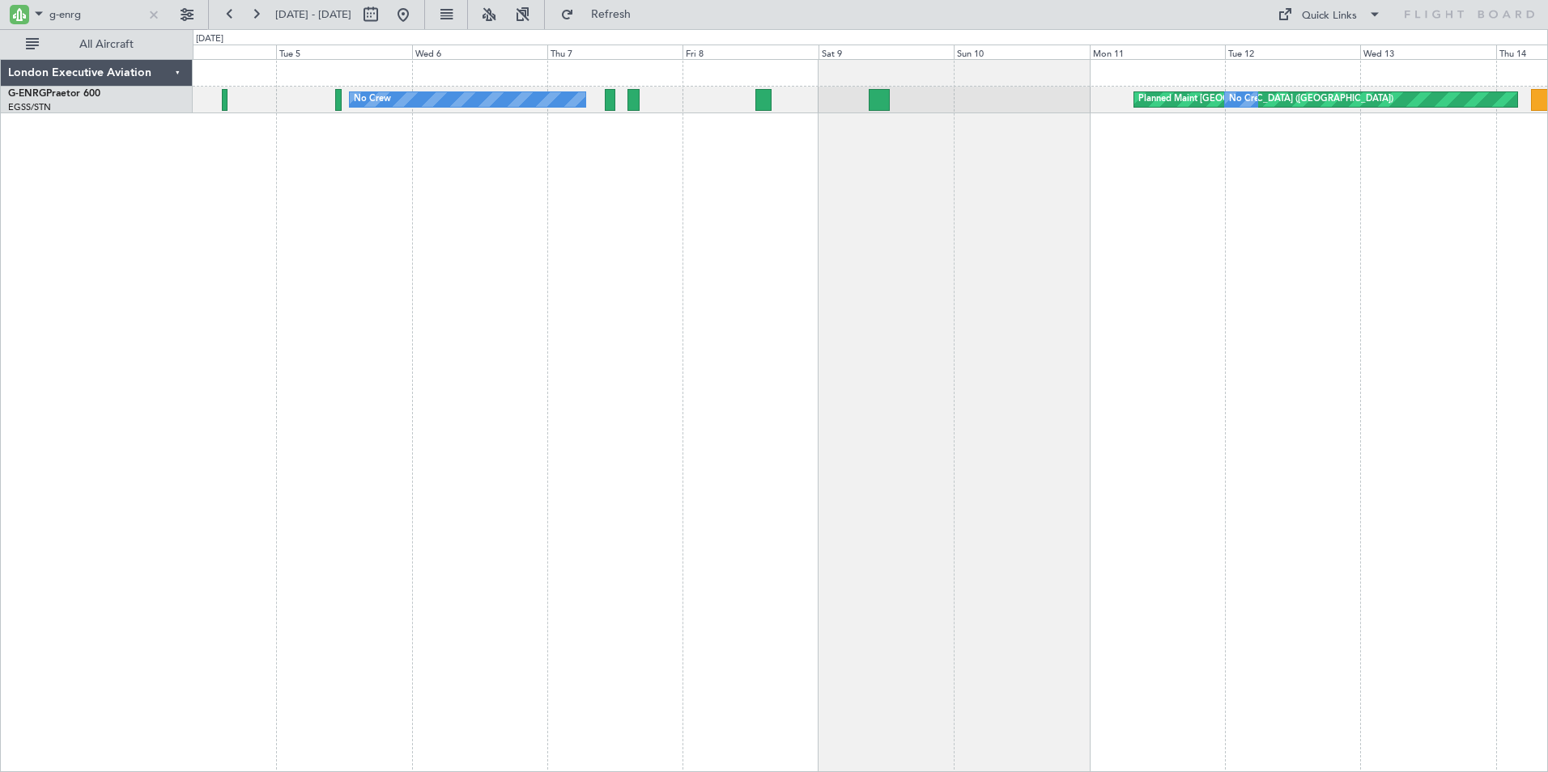
click at [1197, 306] on div "Planned Maint [GEOGRAPHIC_DATA] ([GEOGRAPHIC_DATA]) No Crew No Crew Owner" at bounding box center [870, 415] width 1355 height 713
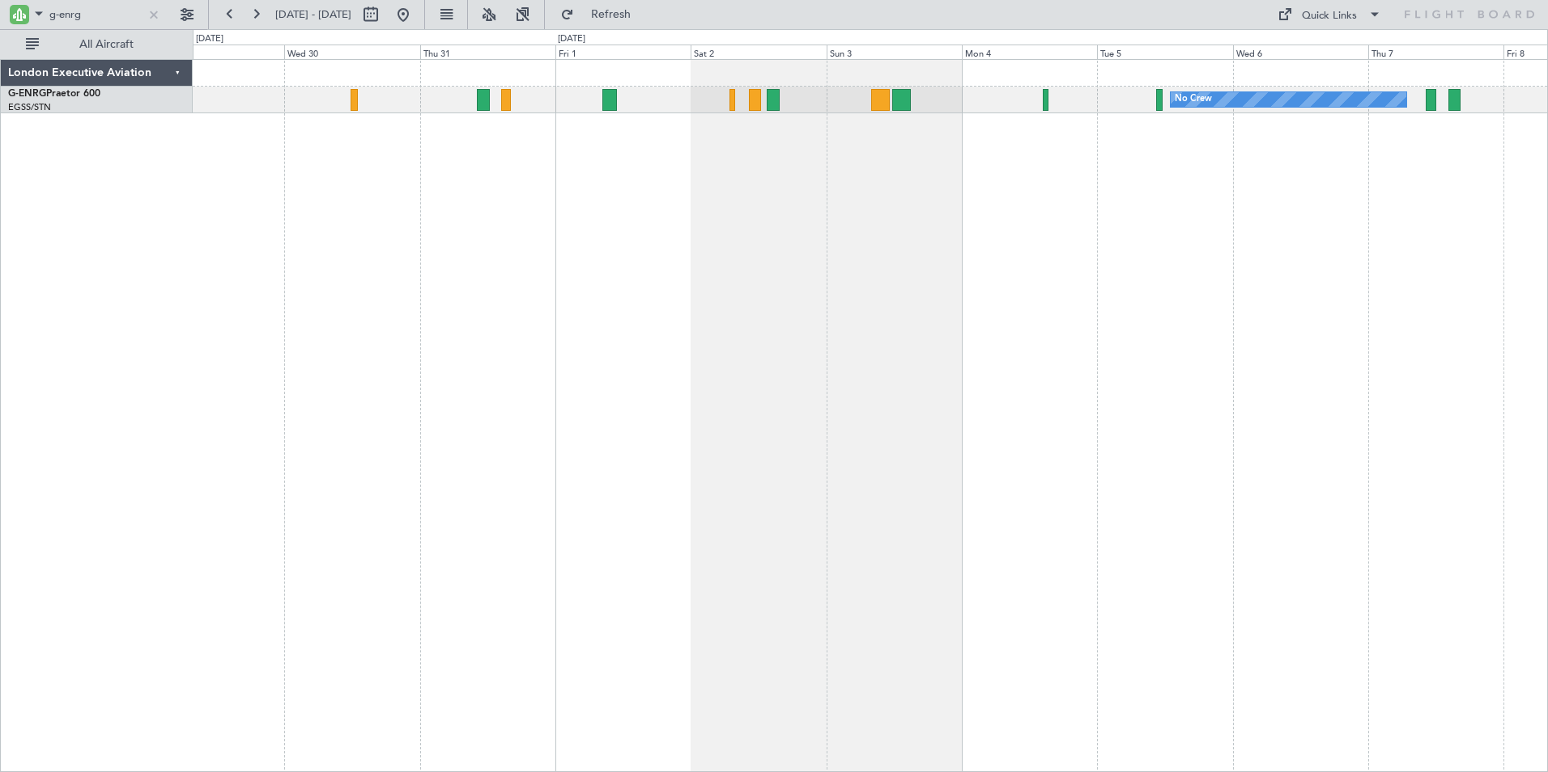
click at [743, 251] on div "No Crew AOG Maint [GEOGRAPHIC_DATA] ([GEOGRAPHIC_DATA])" at bounding box center [870, 415] width 1355 height 713
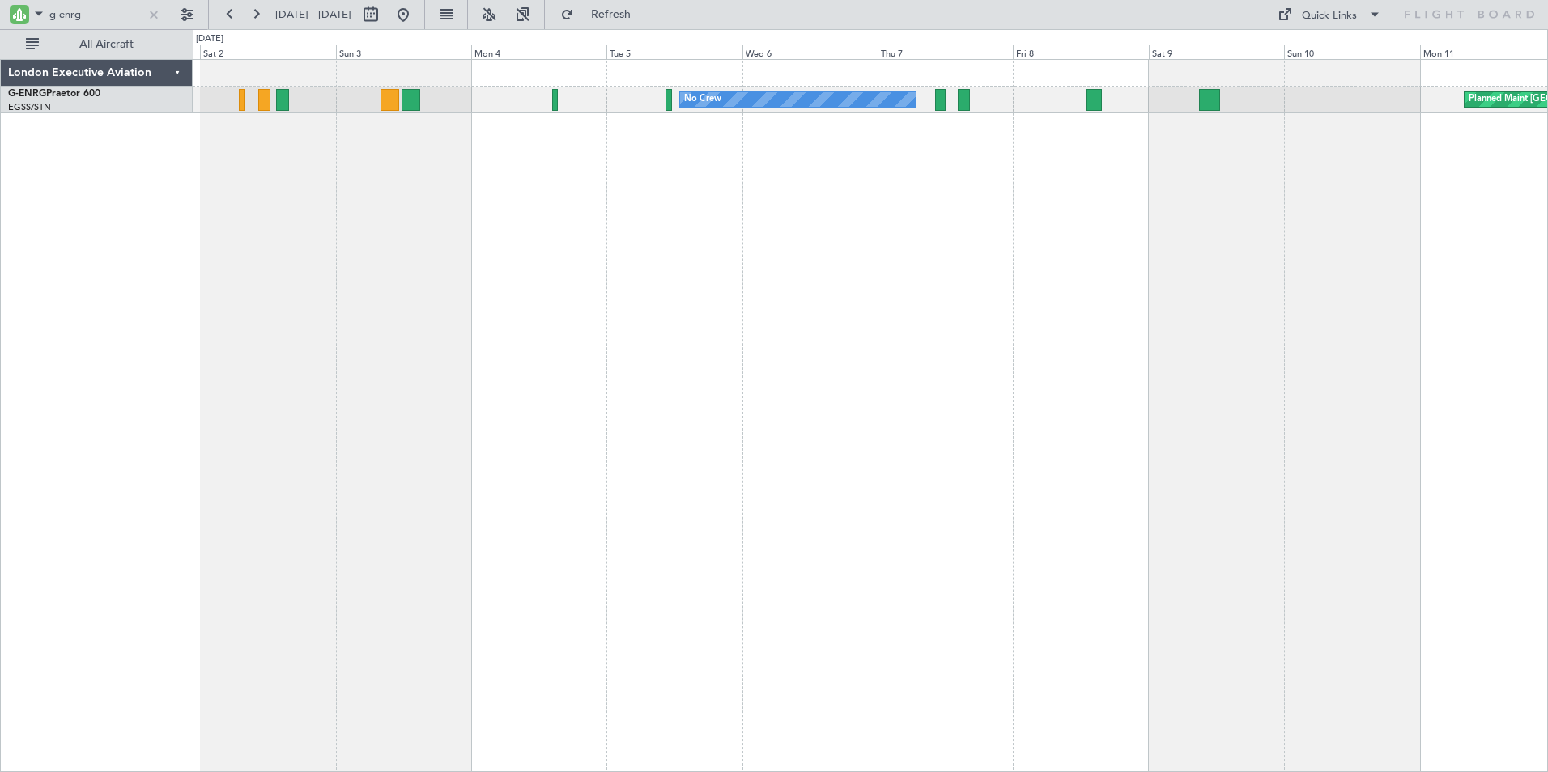
click at [398, 190] on div "No Crew Planned Maint [GEOGRAPHIC_DATA] ([GEOGRAPHIC_DATA]) No Crew" at bounding box center [870, 415] width 1355 height 713
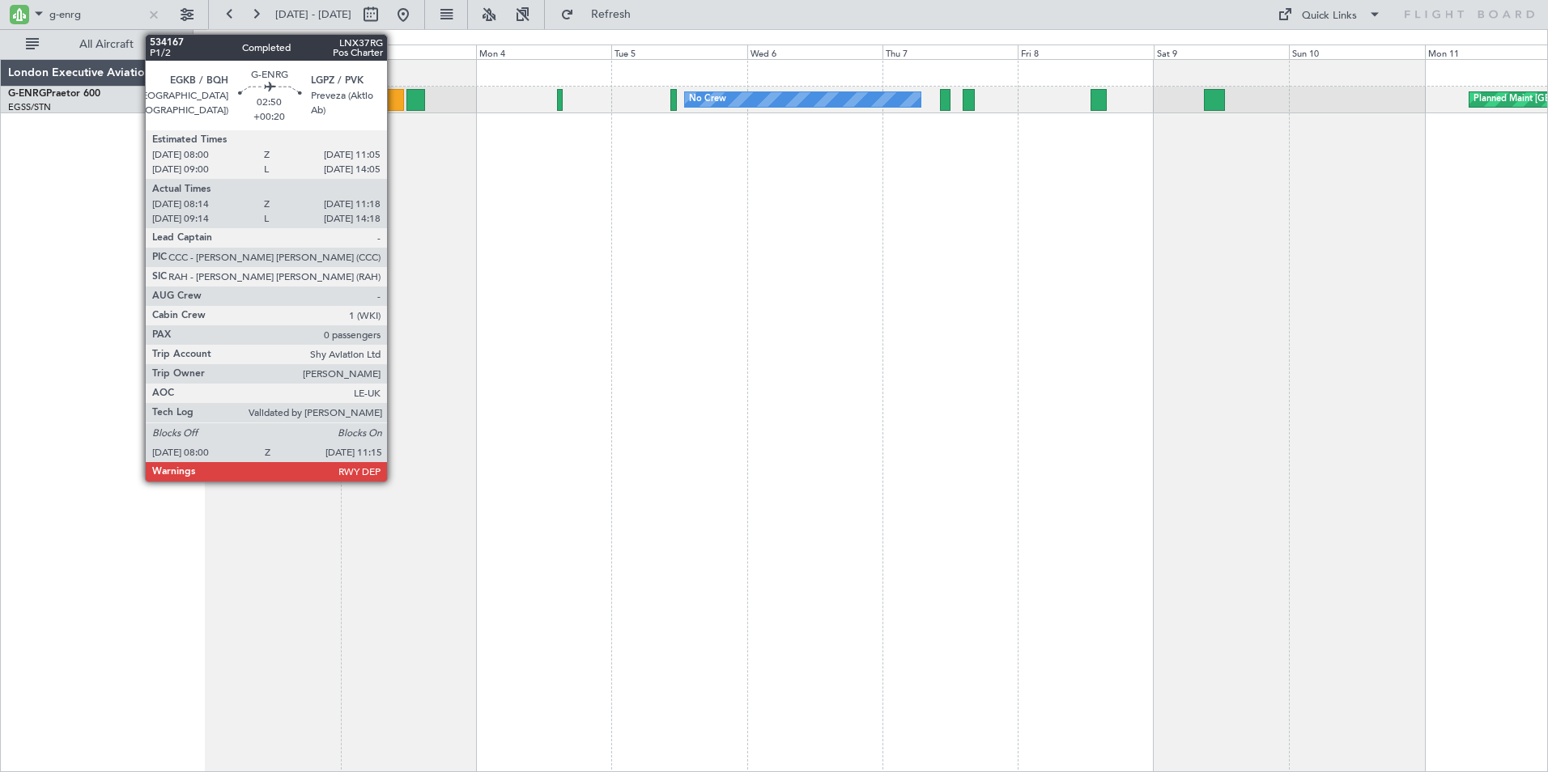
click at [394, 99] on div at bounding box center [394, 100] width 19 height 22
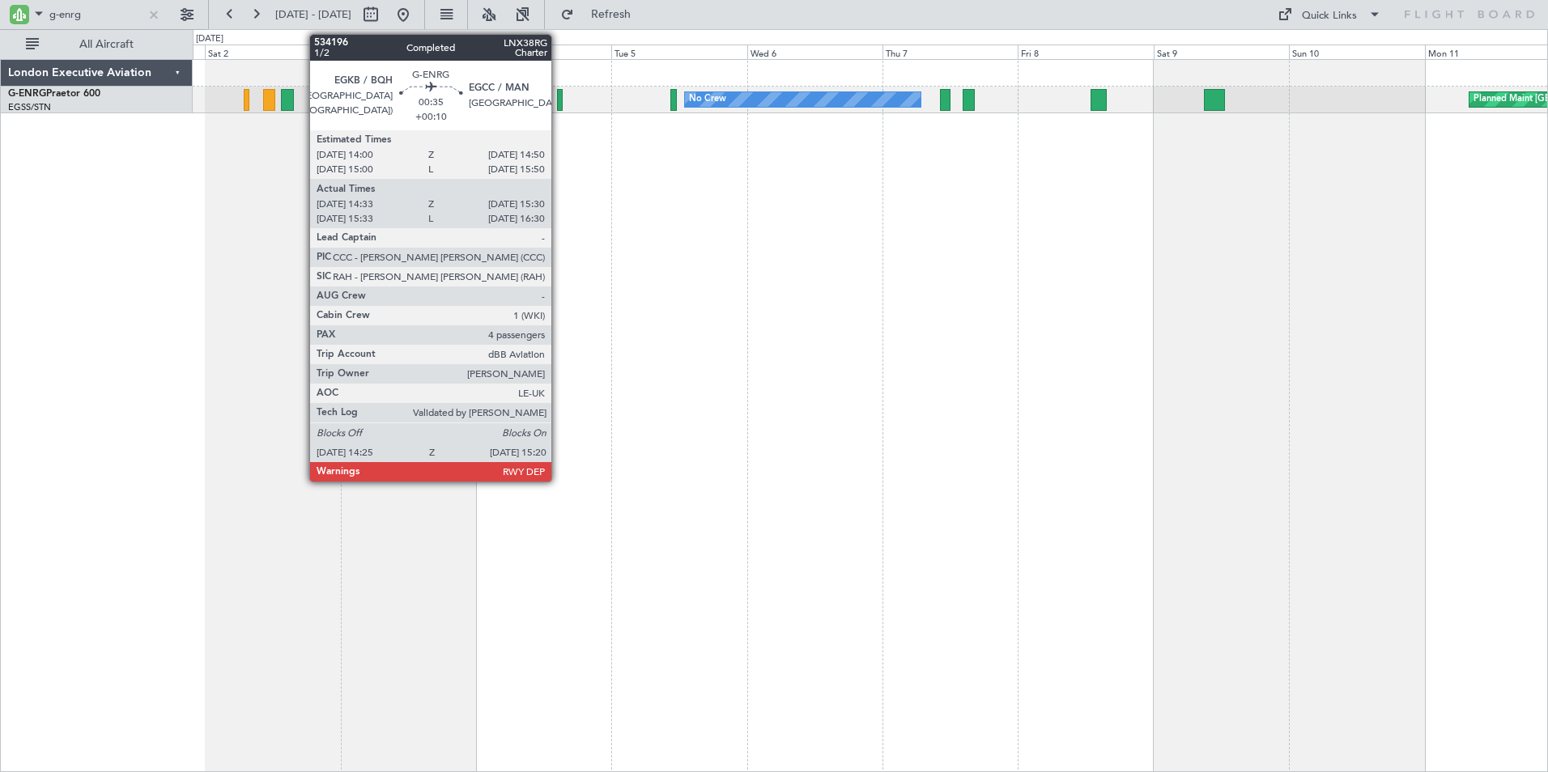
click at [559, 101] on div at bounding box center [560, 100] width 6 height 22
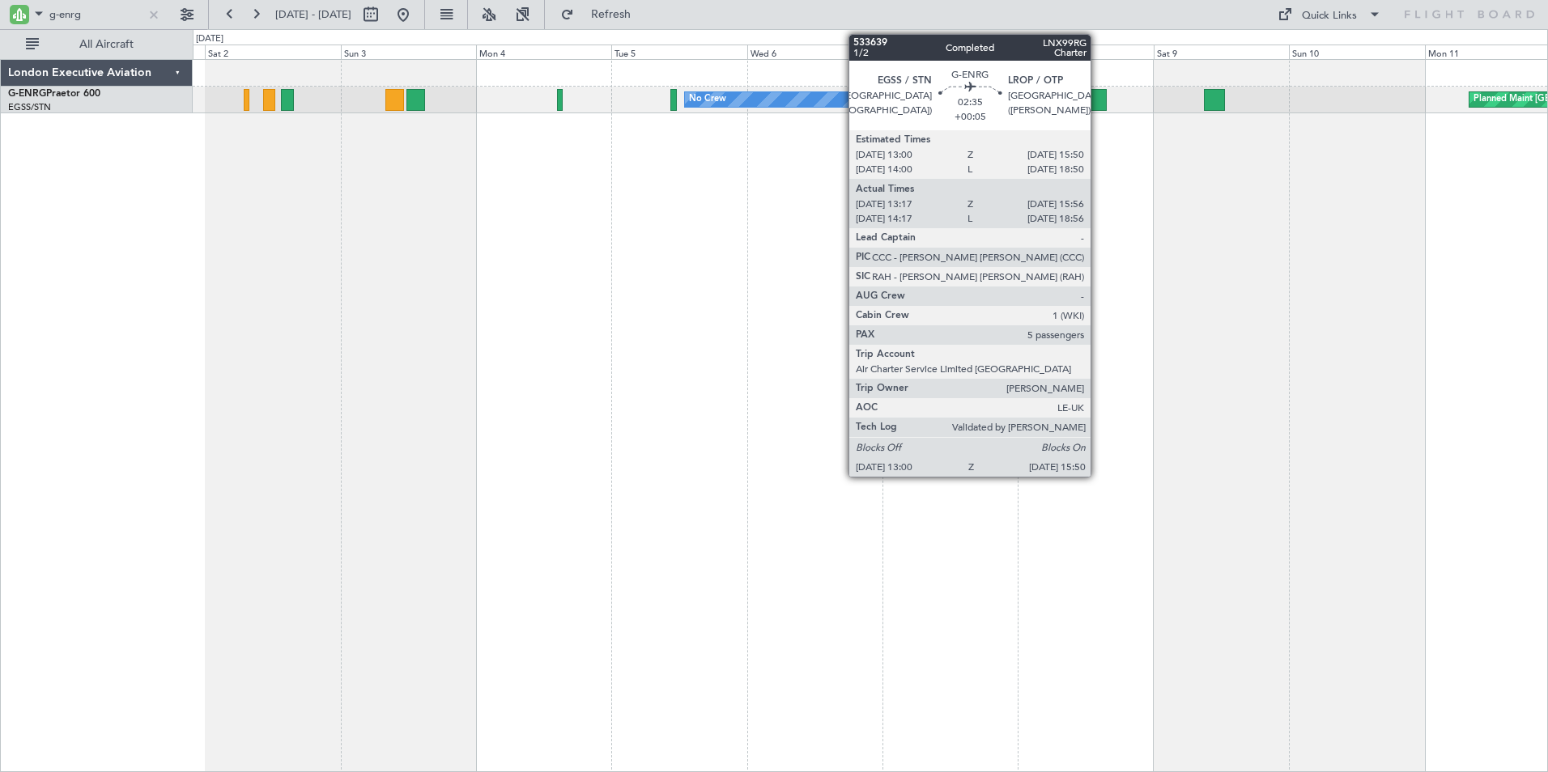
click at [1098, 97] on div at bounding box center [1099, 100] width 16 height 22
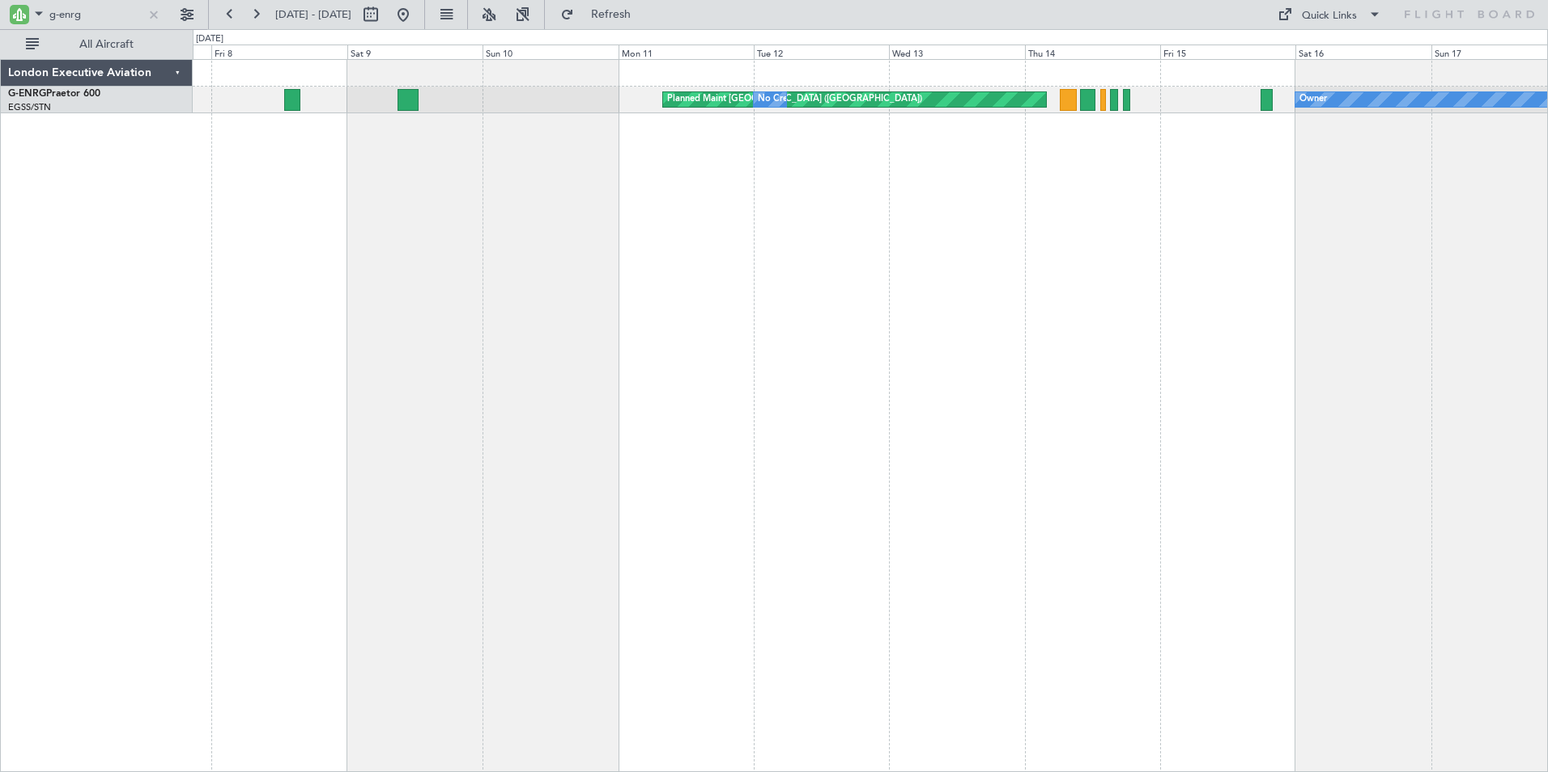
click at [529, 318] on div "Planned Maint [GEOGRAPHIC_DATA] ([GEOGRAPHIC_DATA]) No Crew Owner No Crew" at bounding box center [870, 415] width 1355 height 713
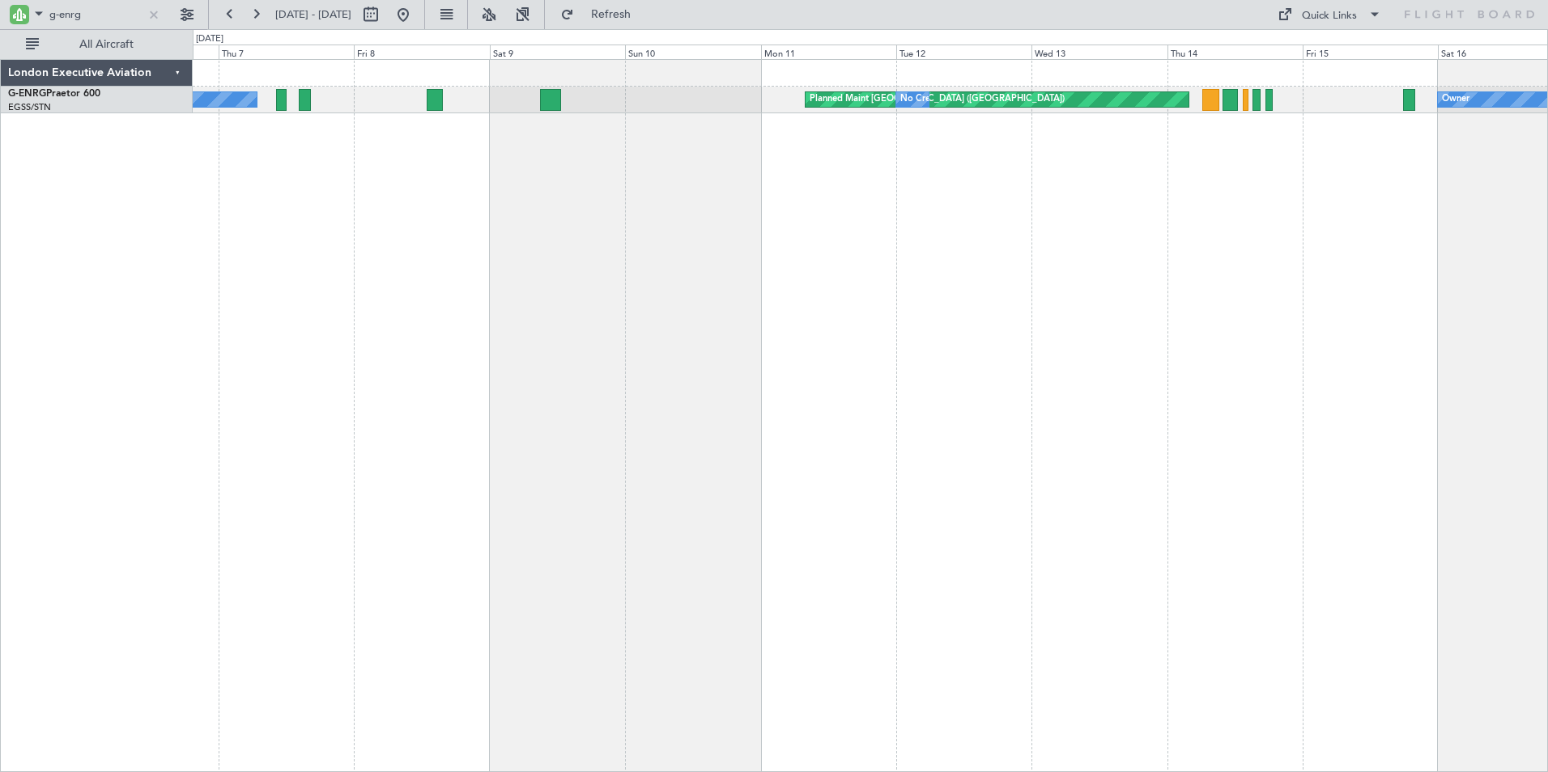
click at [625, 208] on div "Planned Maint [GEOGRAPHIC_DATA] ([GEOGRAPHIC_DATA]) No Crew Owner No Crew" at bounding box center [870, 415] width 1355 height 713
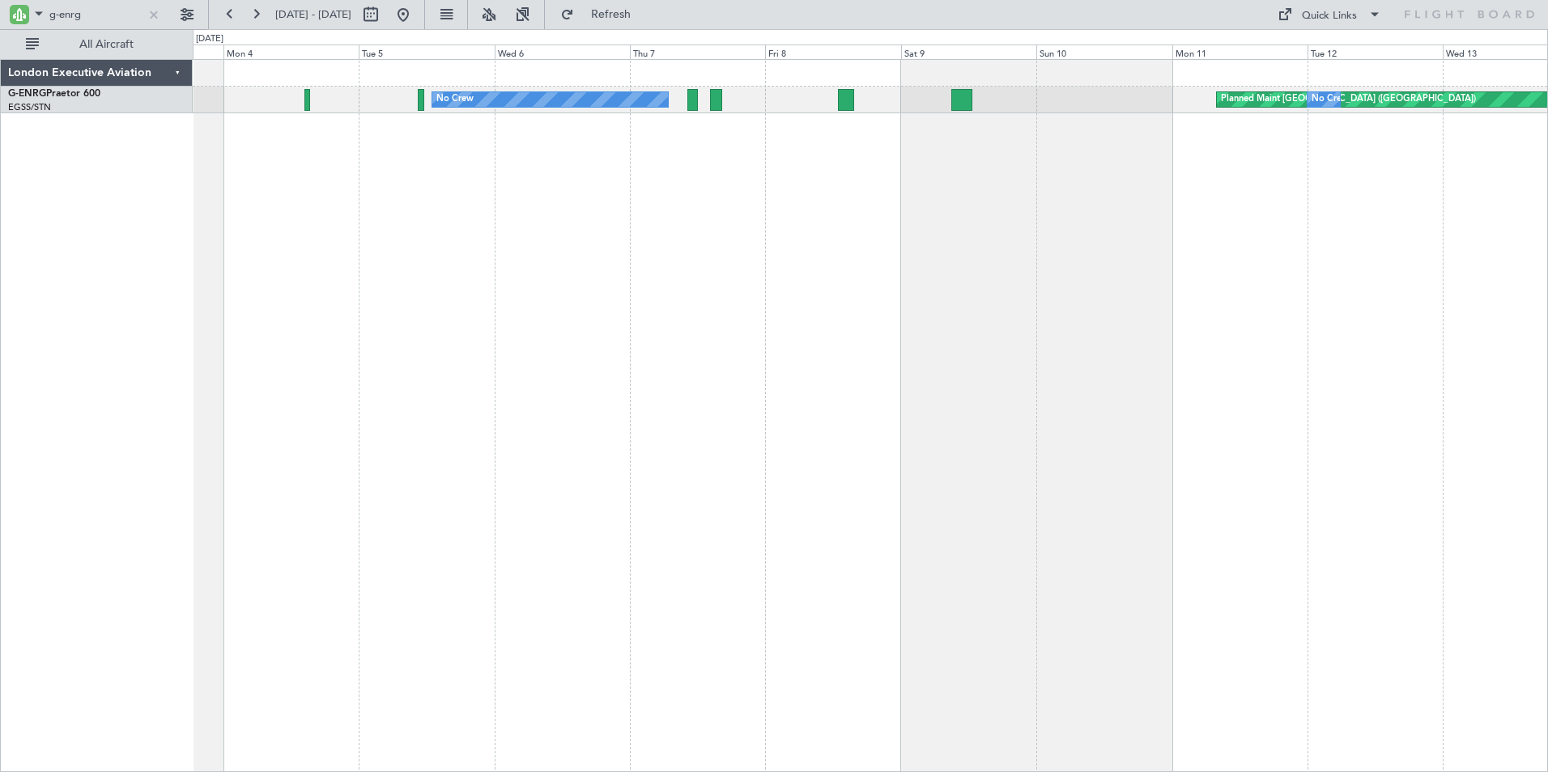
click at [892, 207] on div "Planned Maint [GEOGRAPHIC_DATA] ([GEOGRAPHIC_DATA]) No Crew No Crew Owner" at bounding box center [870, 415] width 1355 height 713
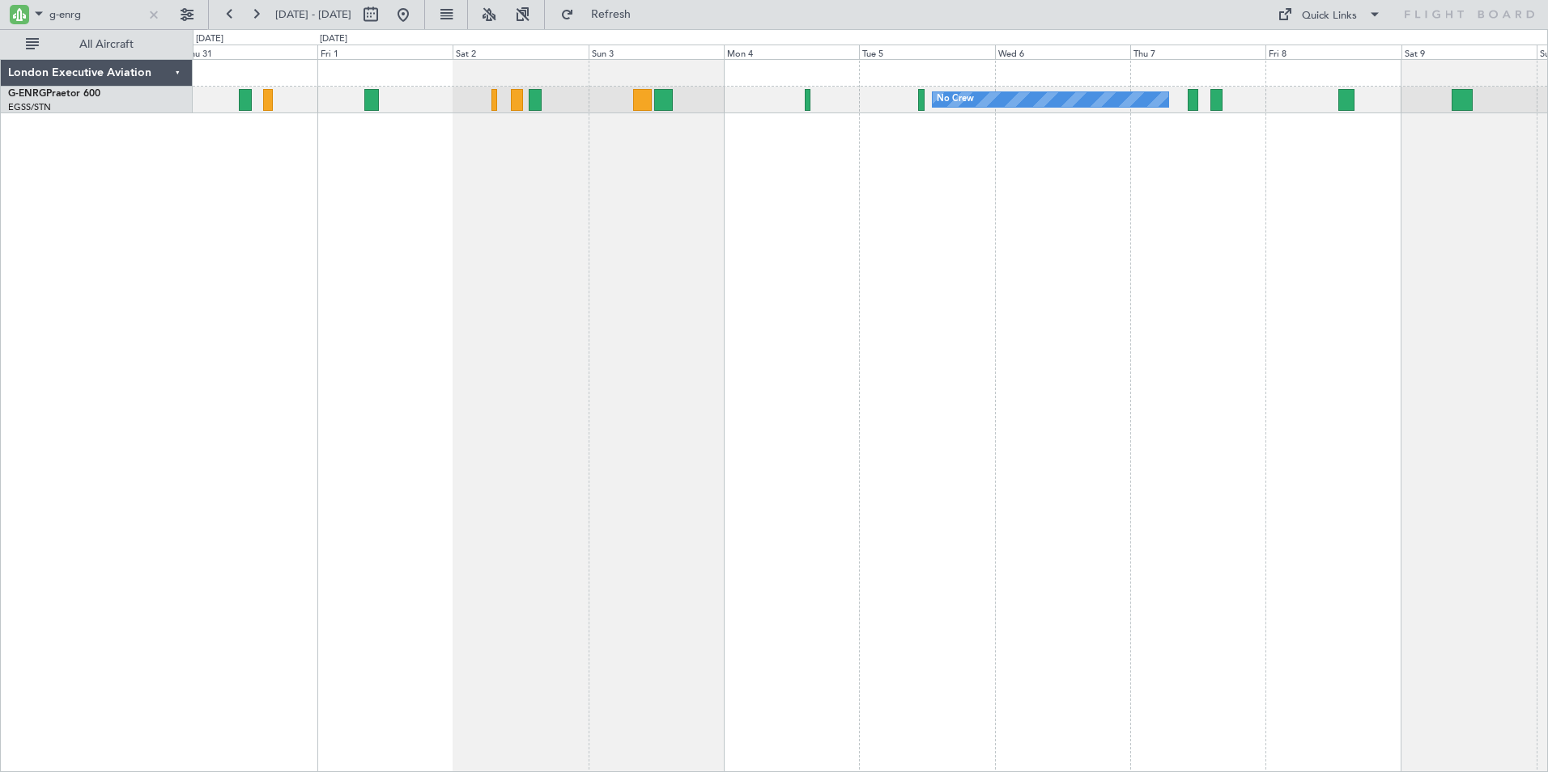
click at [903, 206] on div "No Crew Planned Maint [GEOGRAPHIC_DATA] ([GEOGRAPHIC_DATA]) No Crew AOG Maint […" at bounding box center [870, 415] width 1355 height 713
click at [655, 225] on div "No Crew Planned Maint [GEOGRAPHIC_DATA] ([GEOGRAPHIC_DATA]) No Crew AOG Maint […" at bounding box center [870, 415] width 1355 height 713
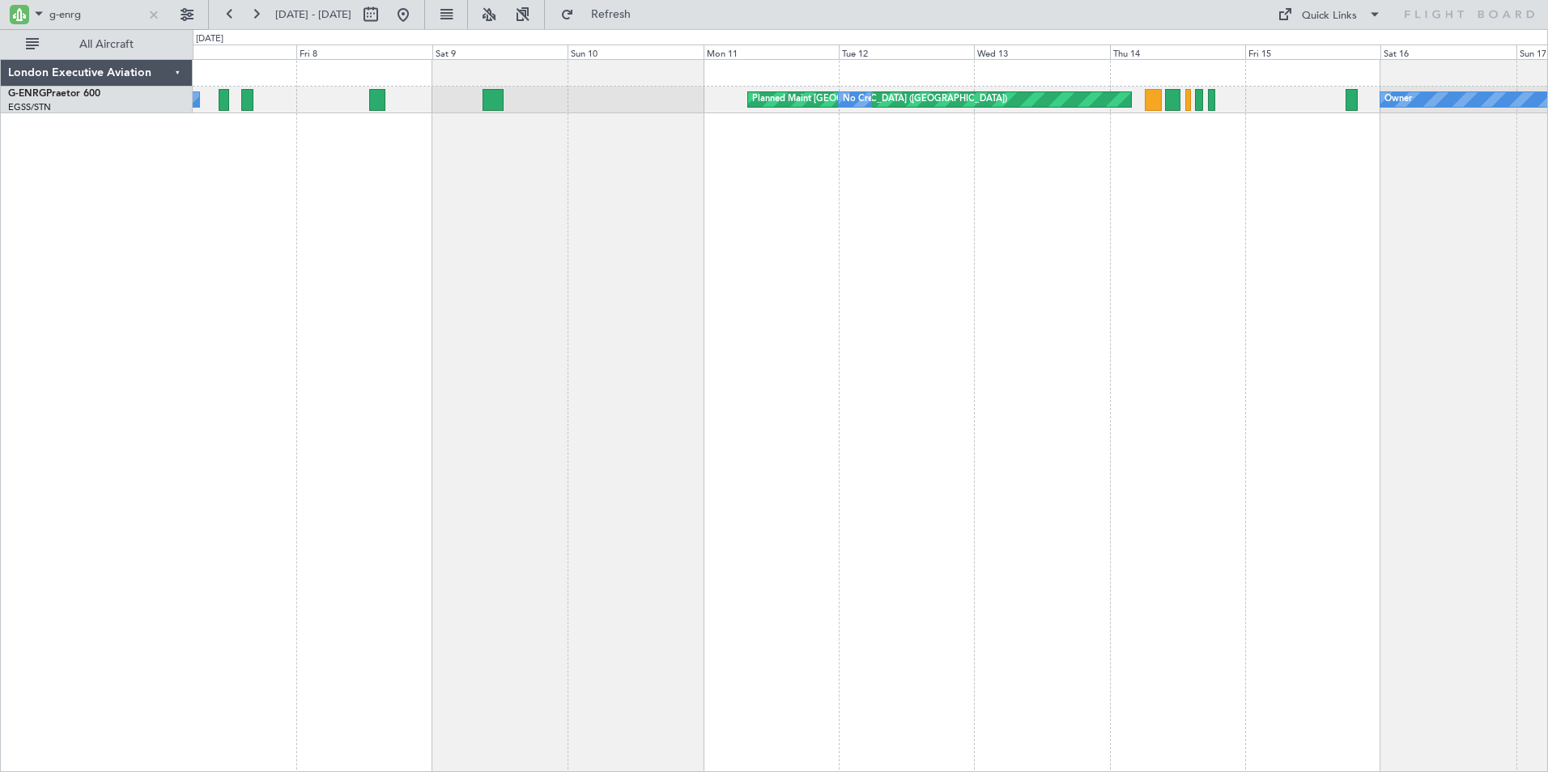
click at [753, 207] on div "No Crew Planned Maint [GEOGRAPHIC_DATA] ([GEOGRAPHIC_DATA]) No Crew Owner" at bounding box center [870, 415] width 1355 height 713
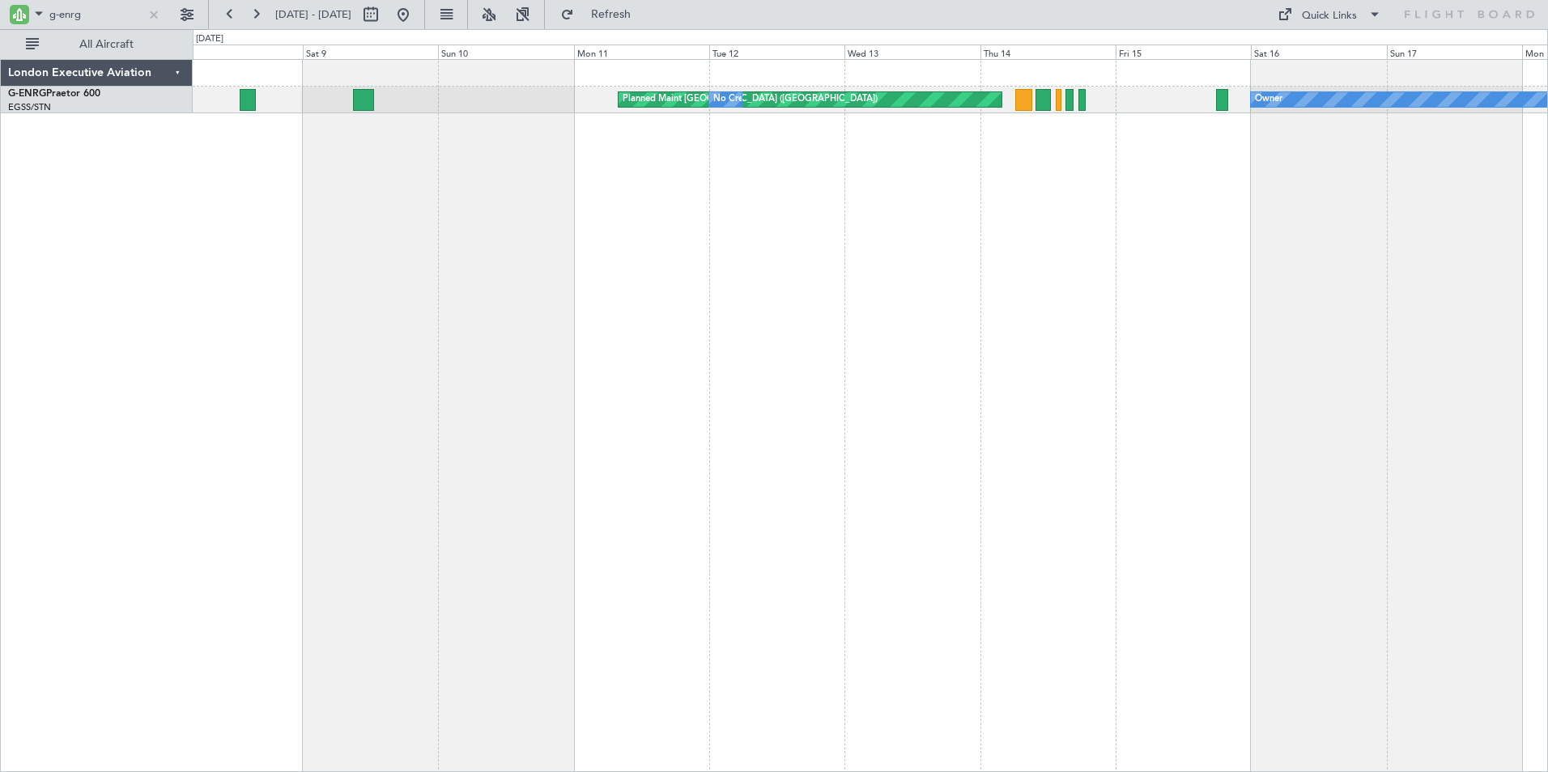
click at [1023, 164] on div "Planned Maint [GEOGRAPHIC_DATA] ([GEOGRAPHIC_DATA]) No Crew Owner No Crew" at bounding box center [870, 415] width 1355 height 713
